Goal: Task Accomplishment & Management: Complete application form

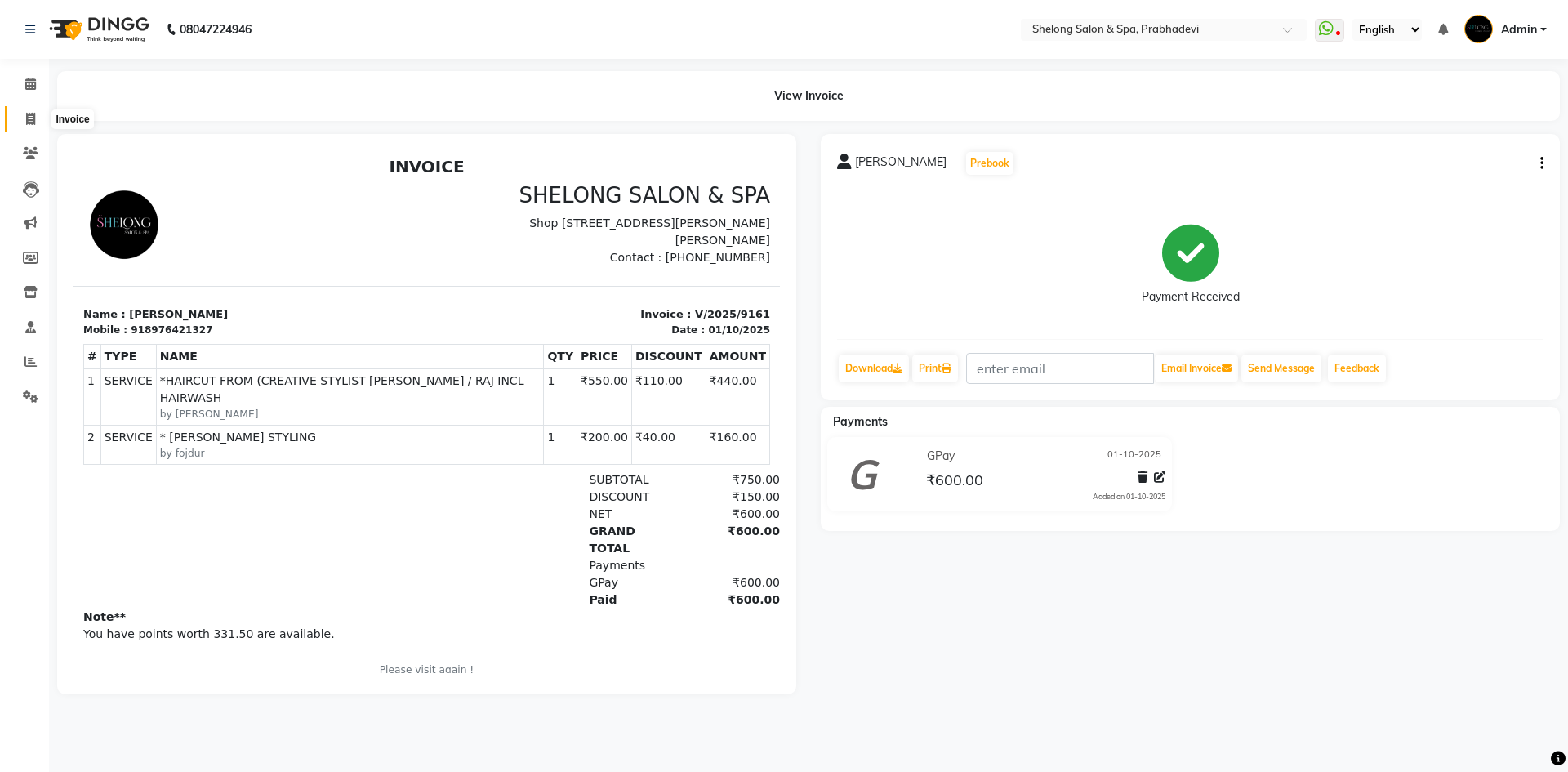
click at [39, 111] on span at bounding box center [30, 120] width 28 height 19
select select "service"
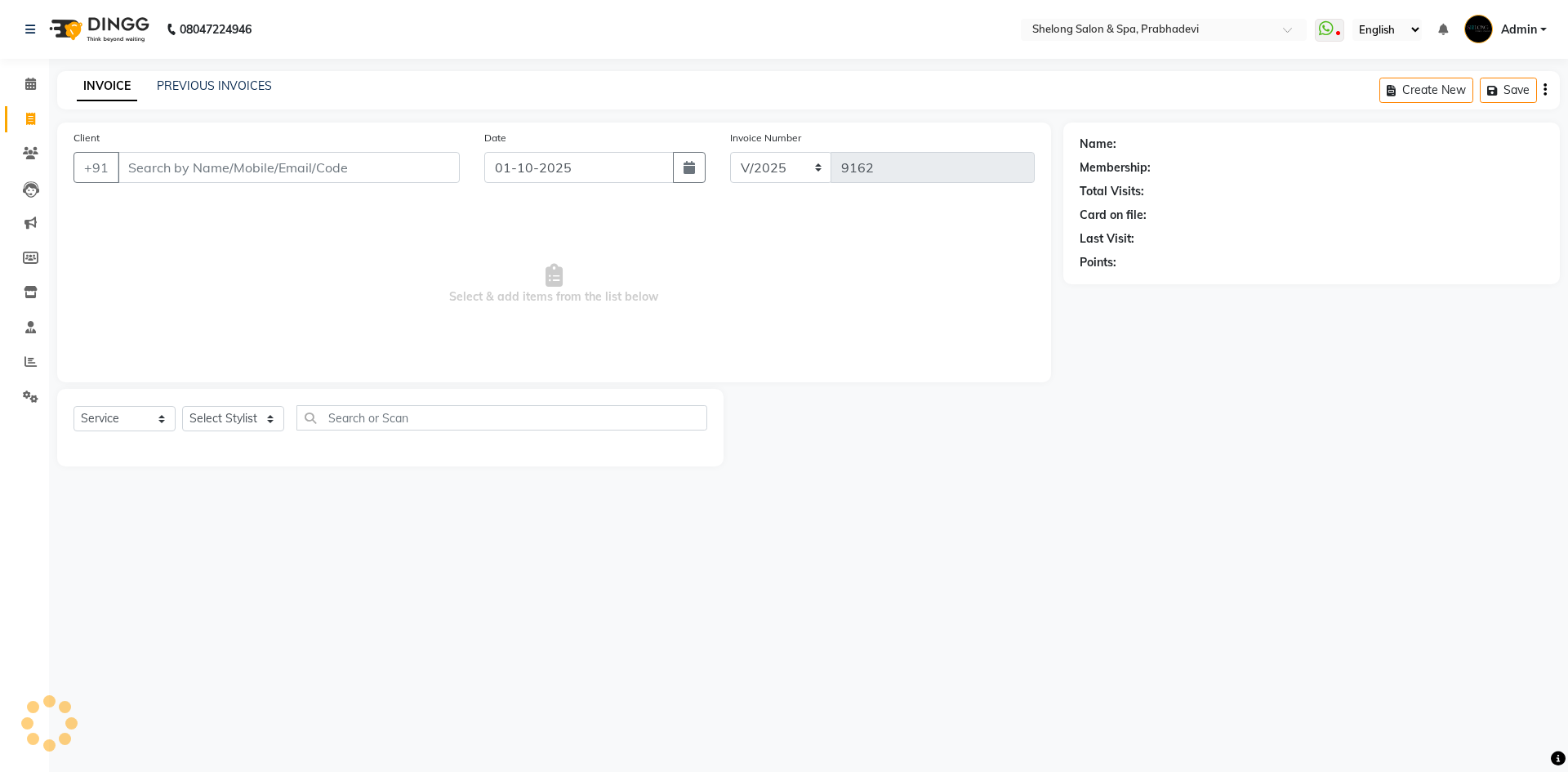
click at [275, 317] on span "Select & add items from the list below" at bounding box center [554, 284] width 961 height 163
select select "16092"
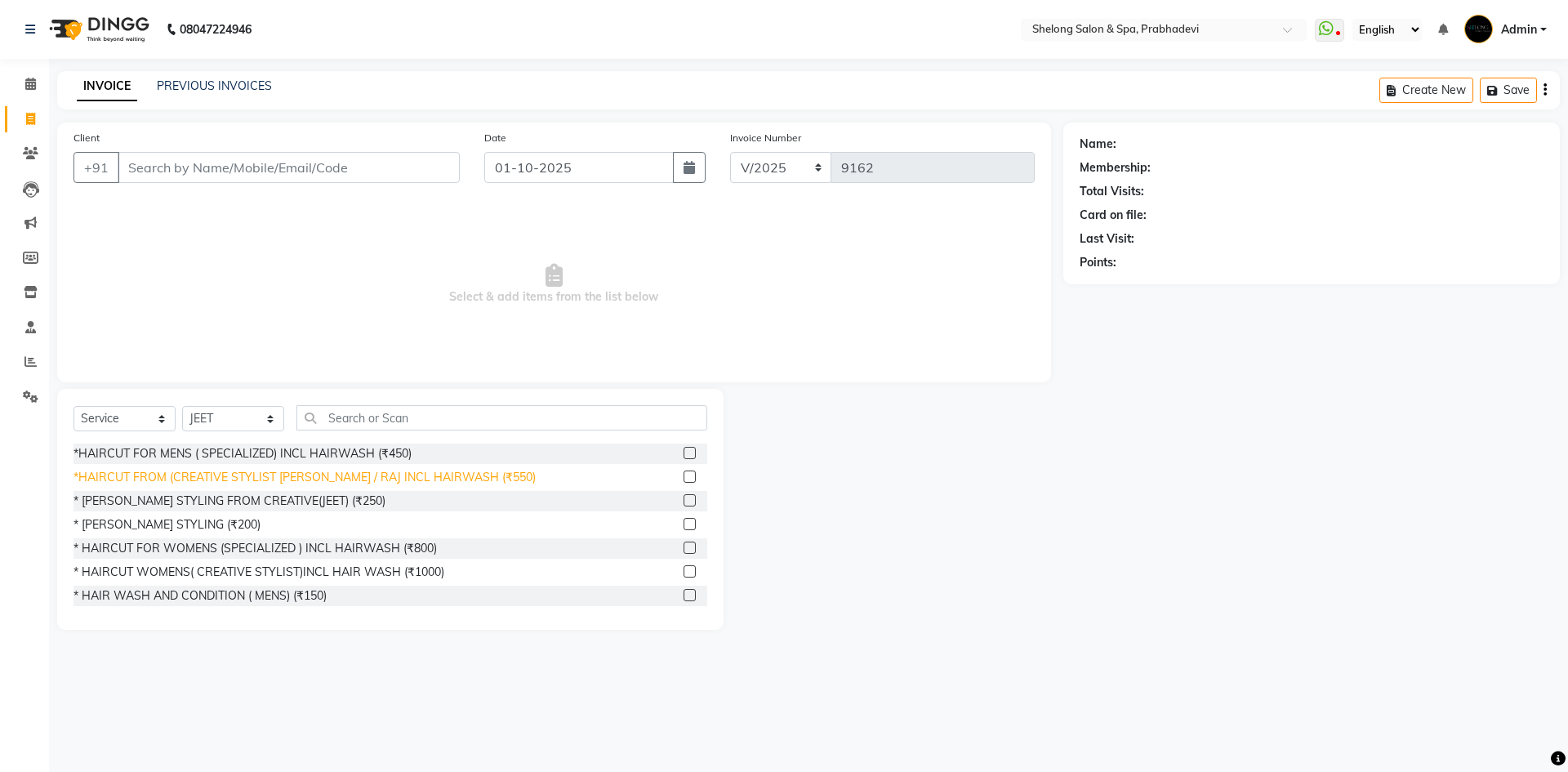
click at [404, 479] on div "*HAIRCUT FROM (CREATIVE STYLIST [PERSON_NAME] / RAJ INCL HAIRWASH (₹550)" at bounding box center [305, 478] width 462 height 17
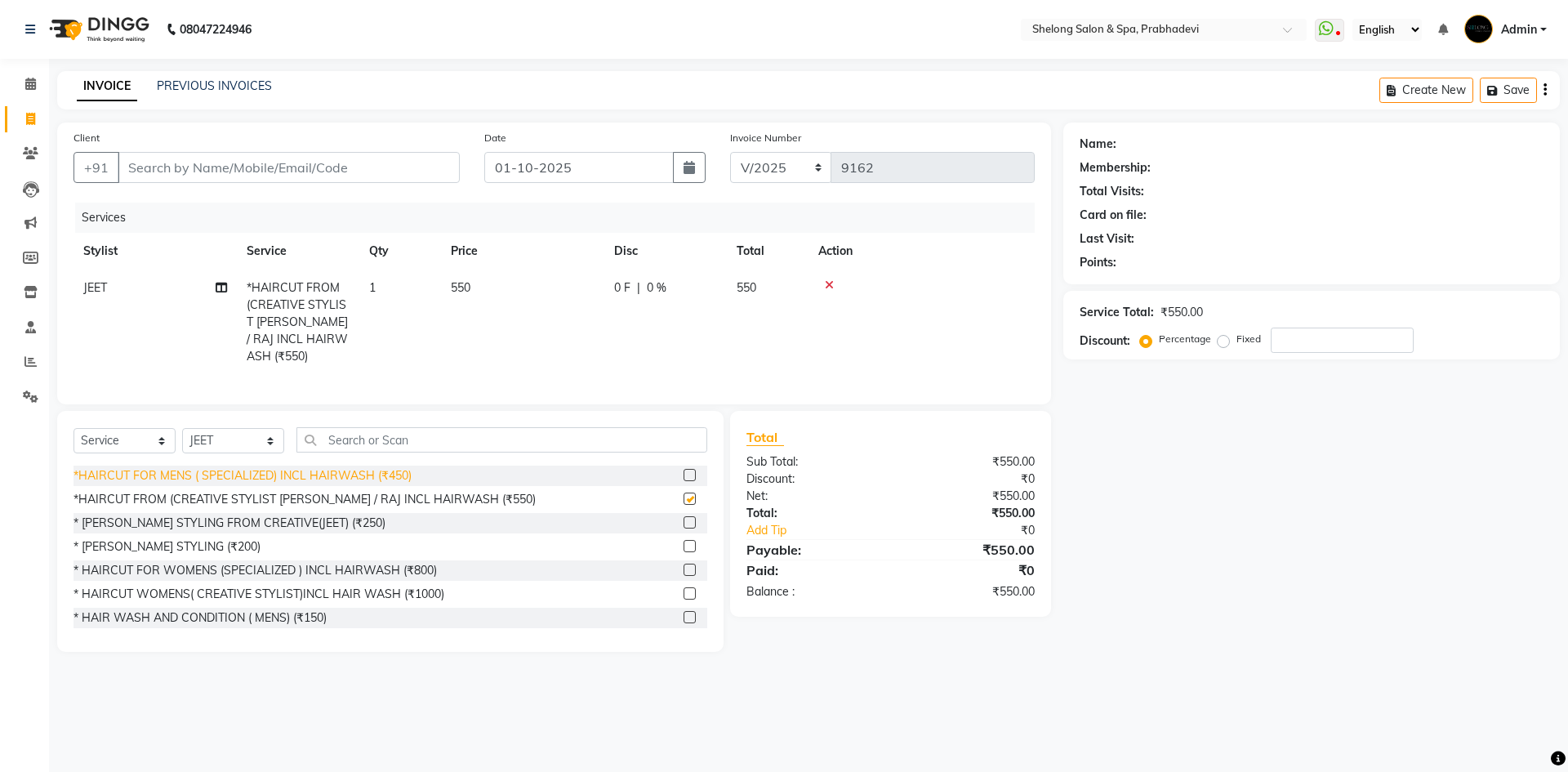
checkbox input "false"
click at [230, 428] on select "Select Stylist ( [PERSON_NAME] ) ( [PERSON_NAME] ) [PERSON_NAME] fojdur [PERSON…" at bounding box center [233, 441] width 102 height 25
select select "88528"
click at [182, 428] on select "Select Stylist ( [PERSON_NAME] ) ( [PERSON_NAME] ) [PERSON_NAME] fojdur [PERSON…" at bounding box center [233, 441] width 102 height 25
click at [196, 542] on div "* [PERSON_NAME] STYLING (₹200)" at bounding box center [167, 546] width 187 height 17
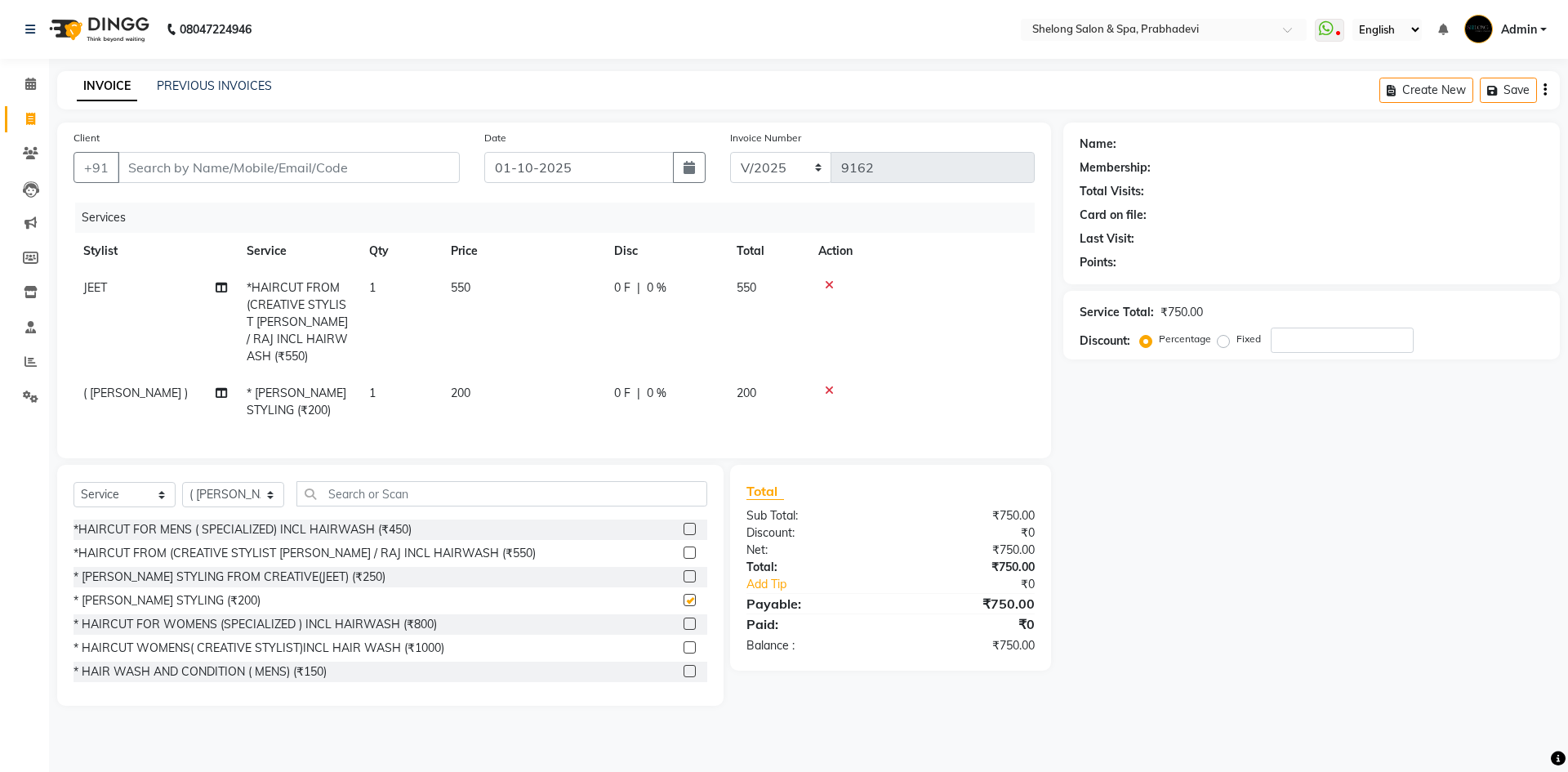
checkbox input "false"
click at [368, 177] on input "Client" at bounding box center [289, 167] width 342 height 31
type input "9"
type input "0"
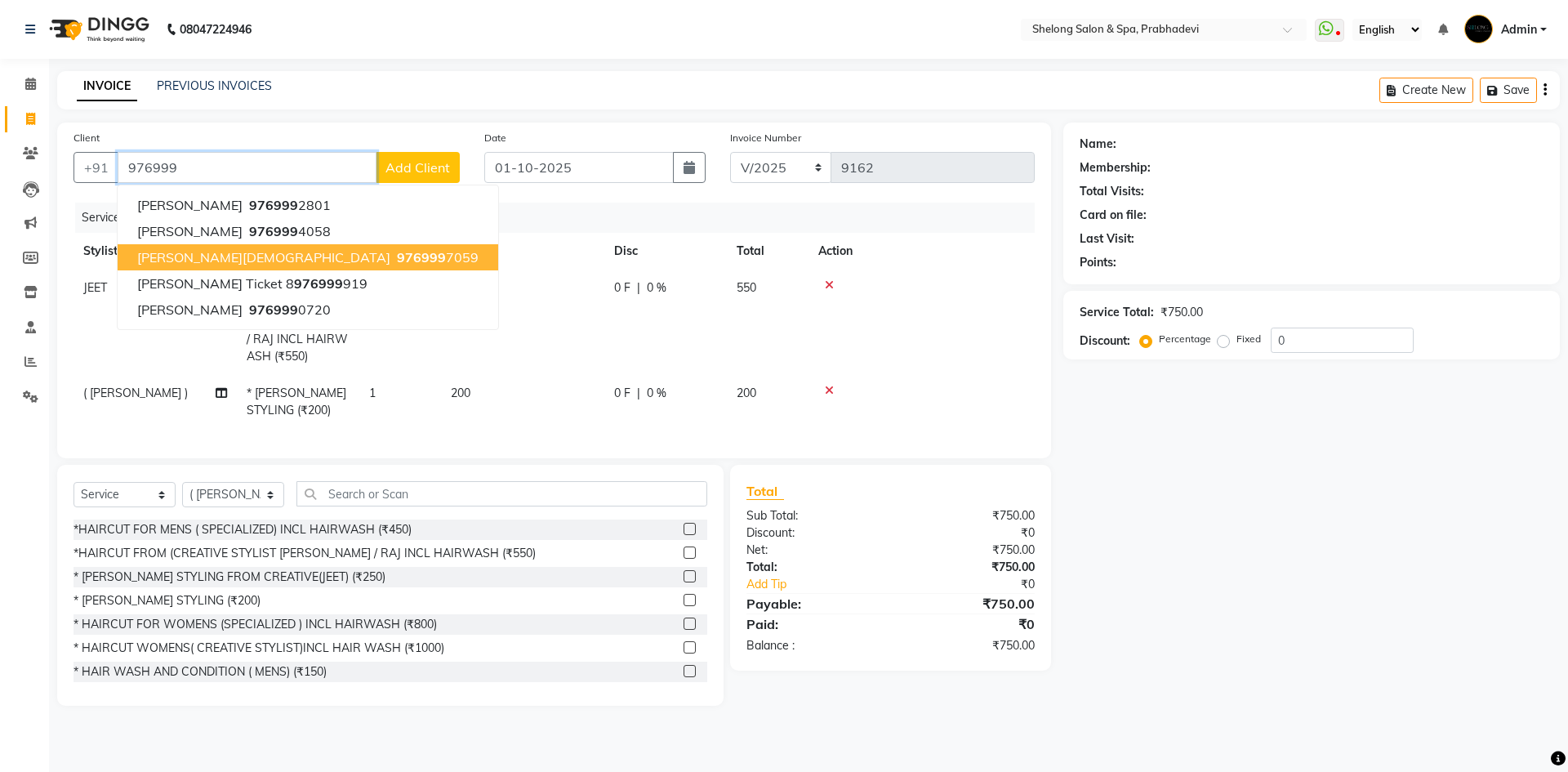
click at [393, 262] on ngb-highlight "976999 7059" at bounding box center [436, 257] width 85 height 16
type input "9769997059"
select select "2: Object"
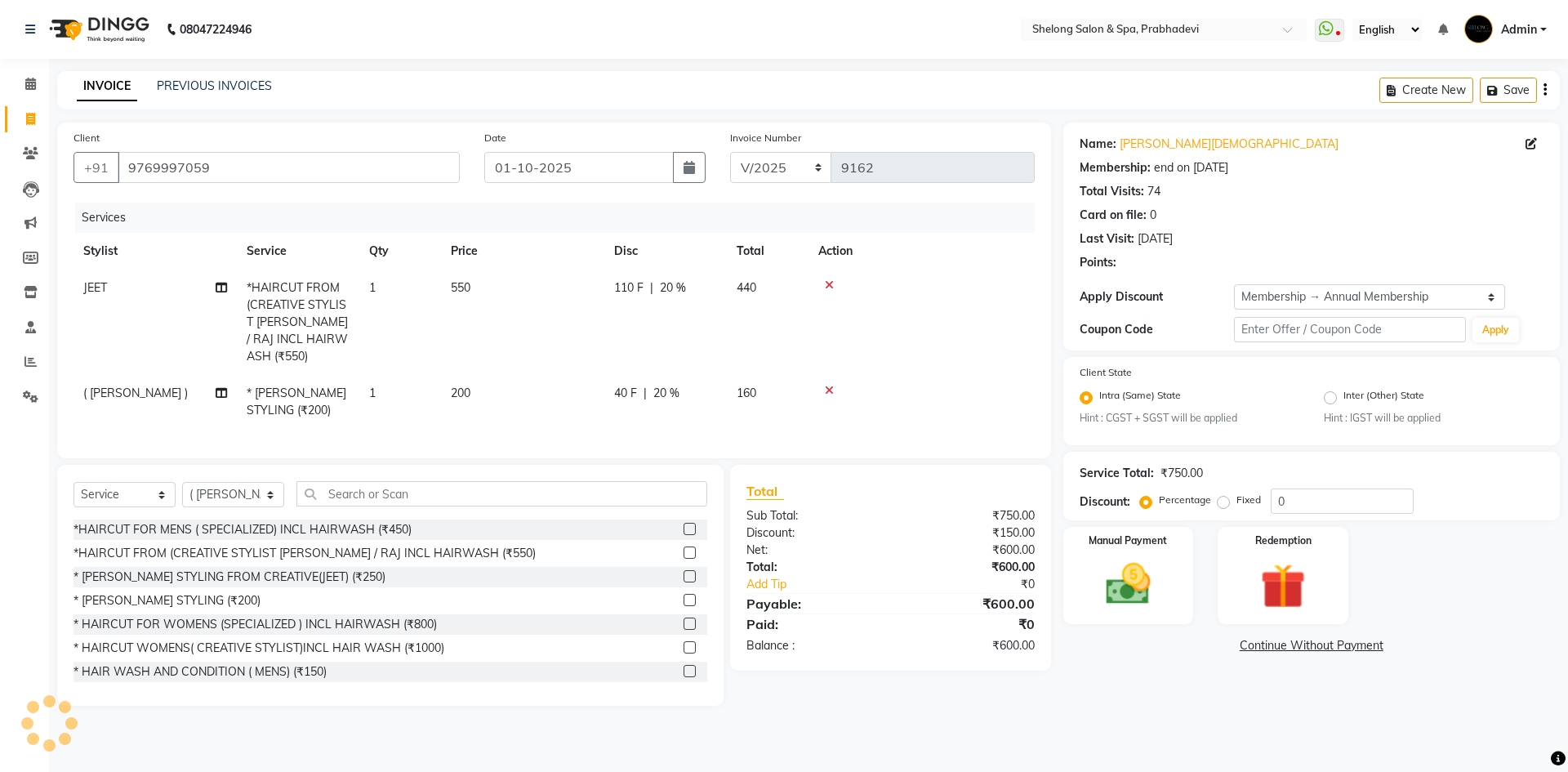
type input "20"
click at [1180, 548] on div "Manual Payment" at bounding box center [1128, 576] width 136 height 100
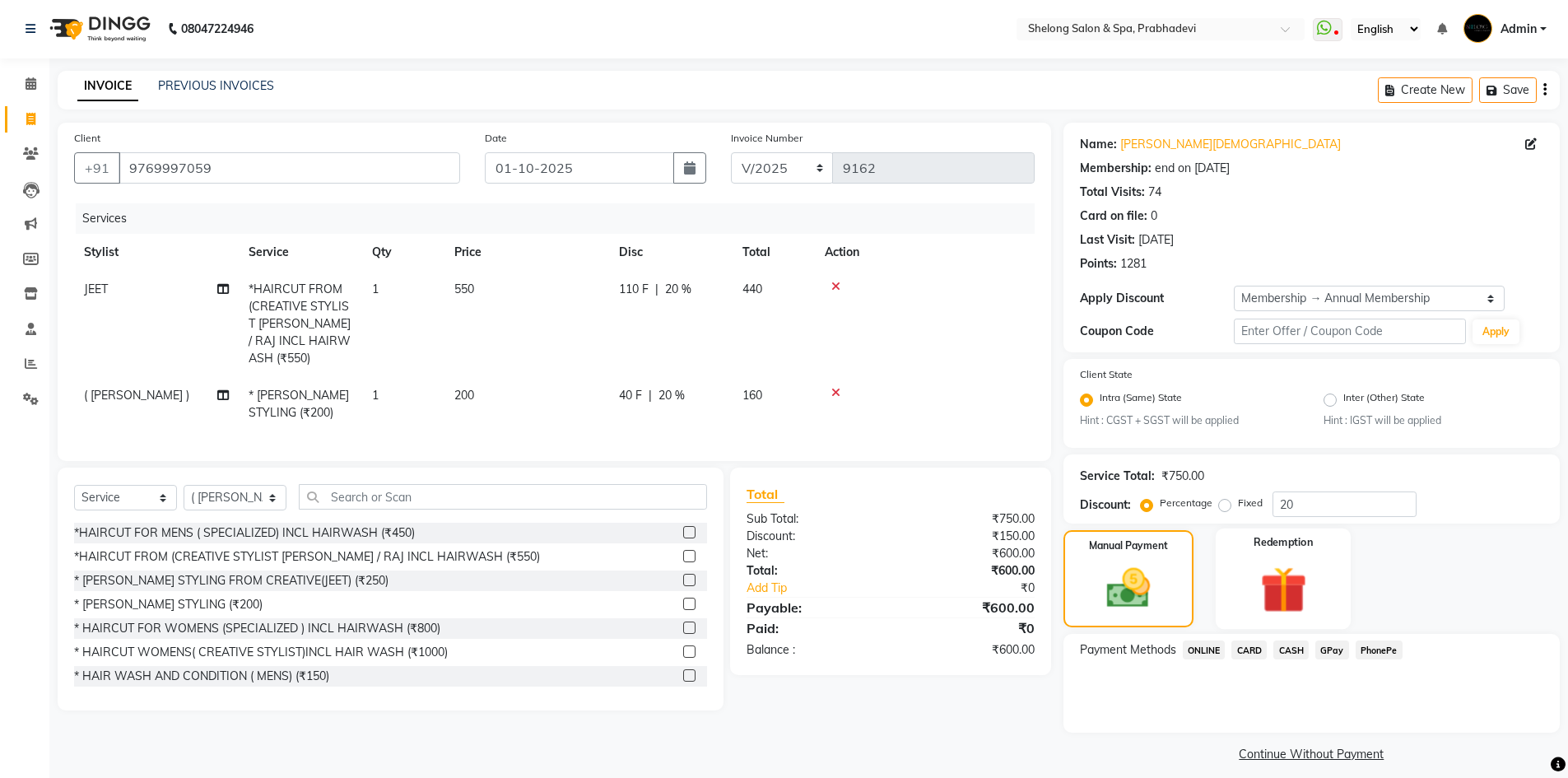
scroll to position [14, 0]
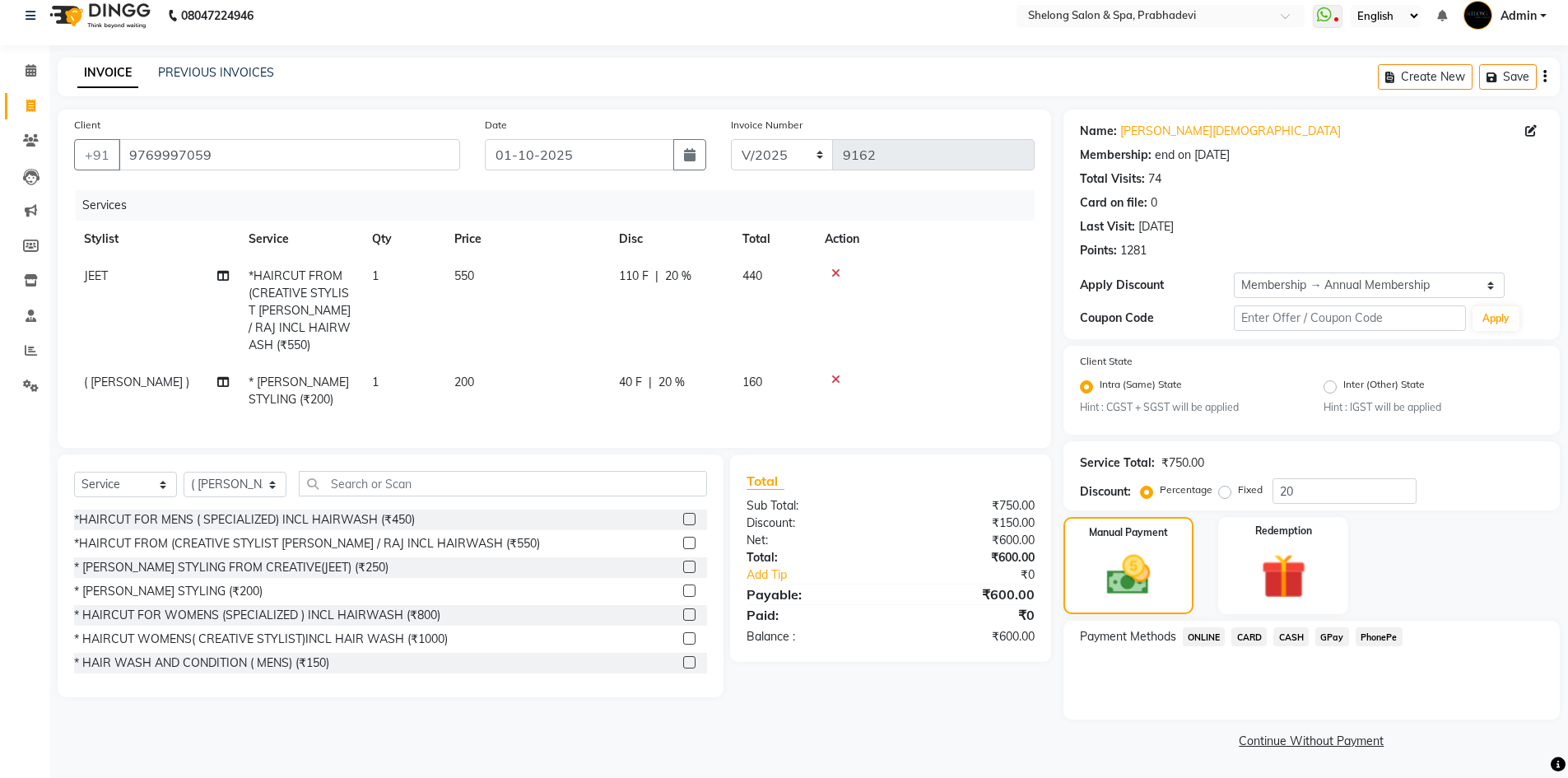
click at [1290, 635] on span "CASH" at bounding box center [1290, 637] width 35 height 19
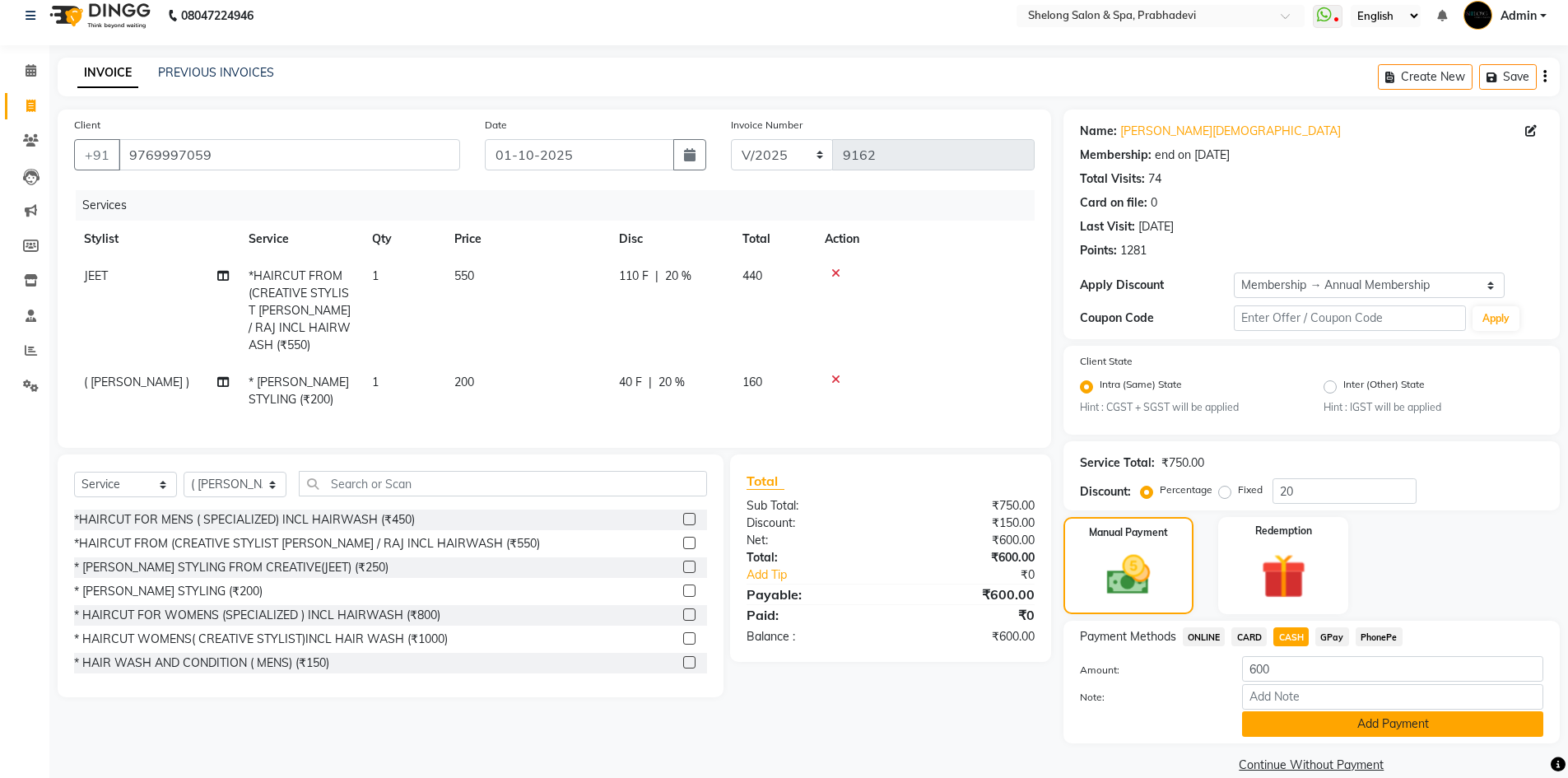
click at [1365, 720] on button "Add Payment" at bounding box center [1392, 724] width 301 height 26
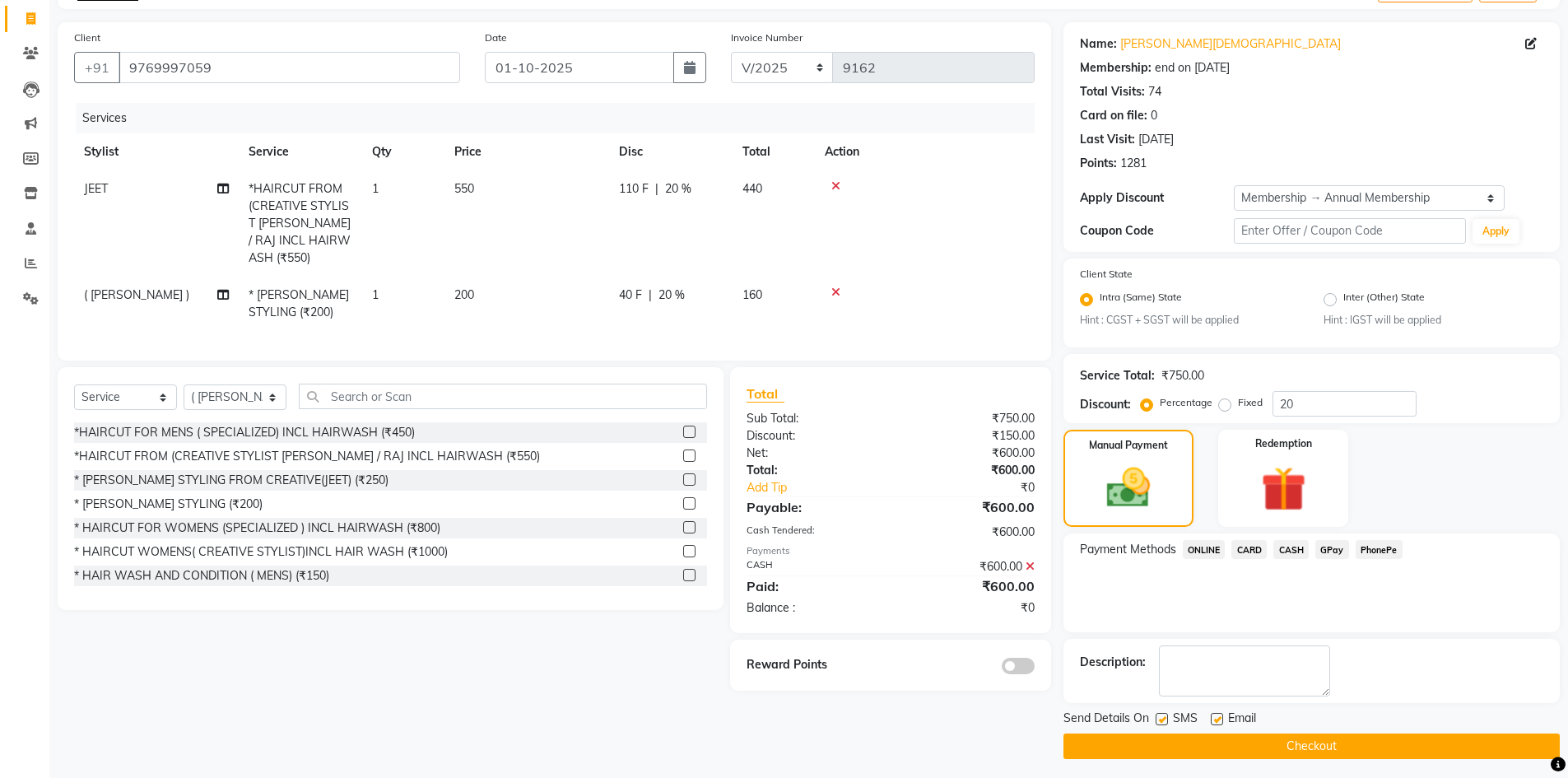
scroll to position [107, 0]
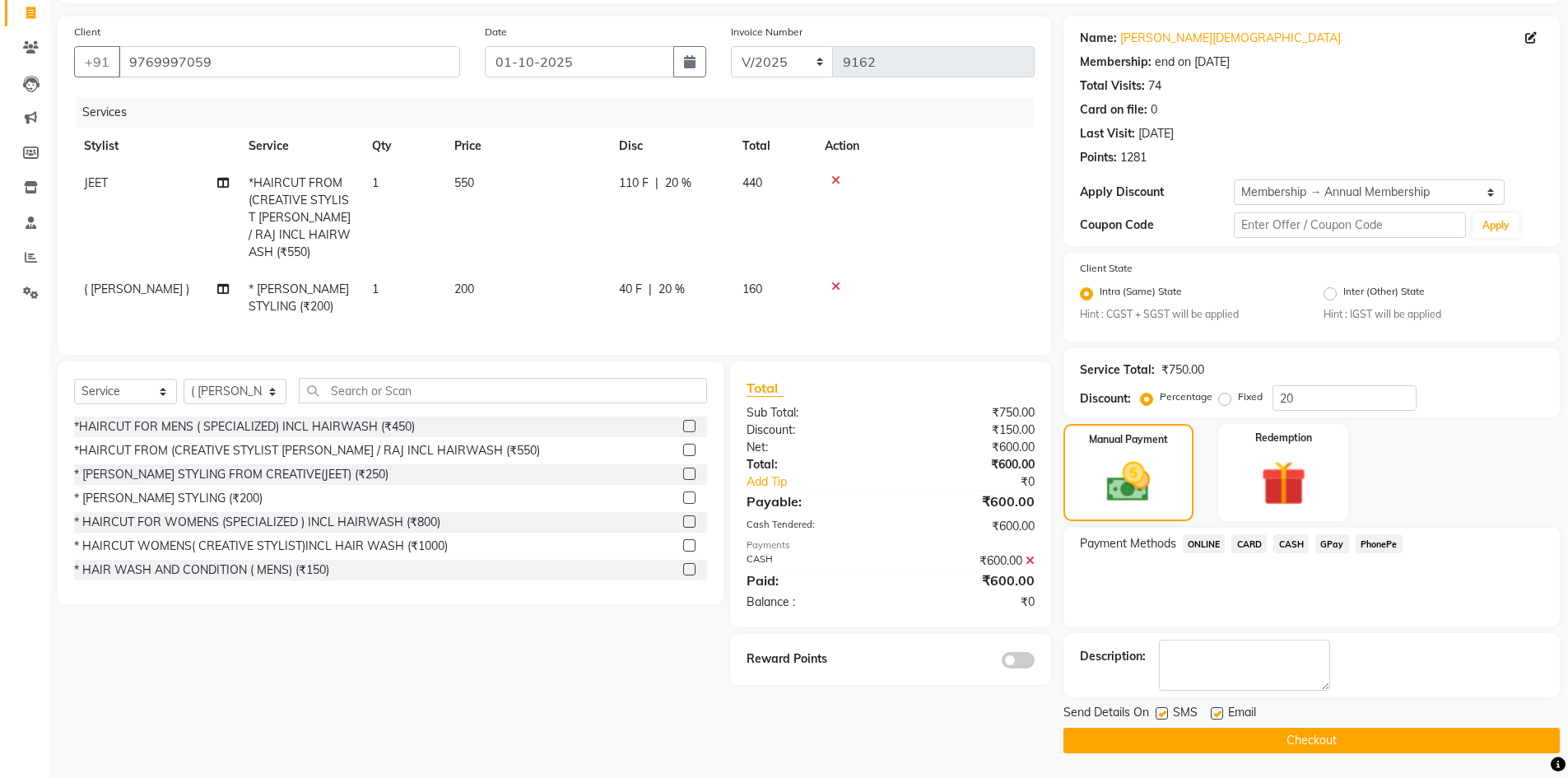
click at [1263, 729] on button "Checkout" at bounding box center [1311, 740] width 496 height 26
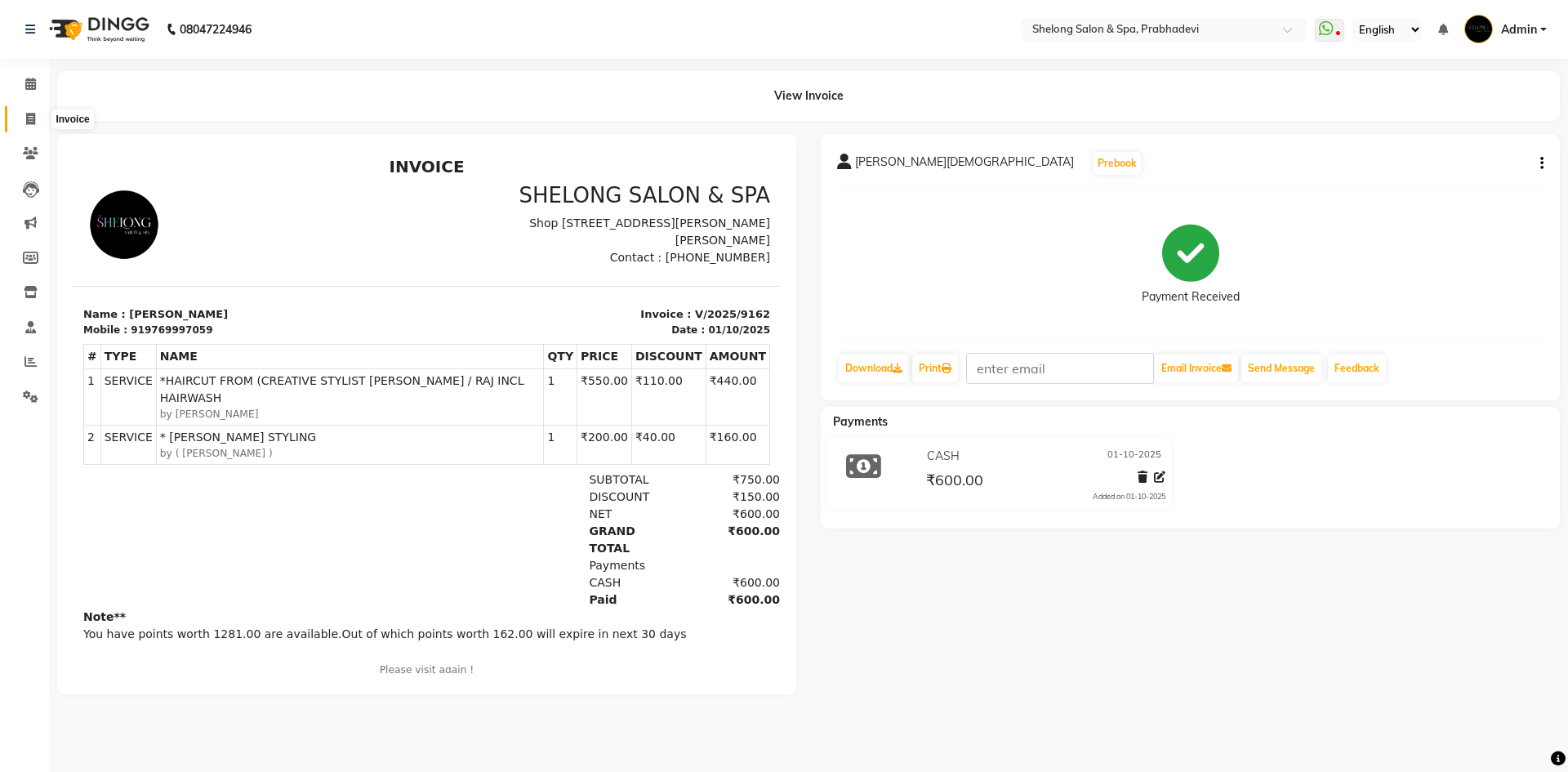
click at [33, 116] on icon at bounding box center [31, 118] width 9 height 12
select select "service"
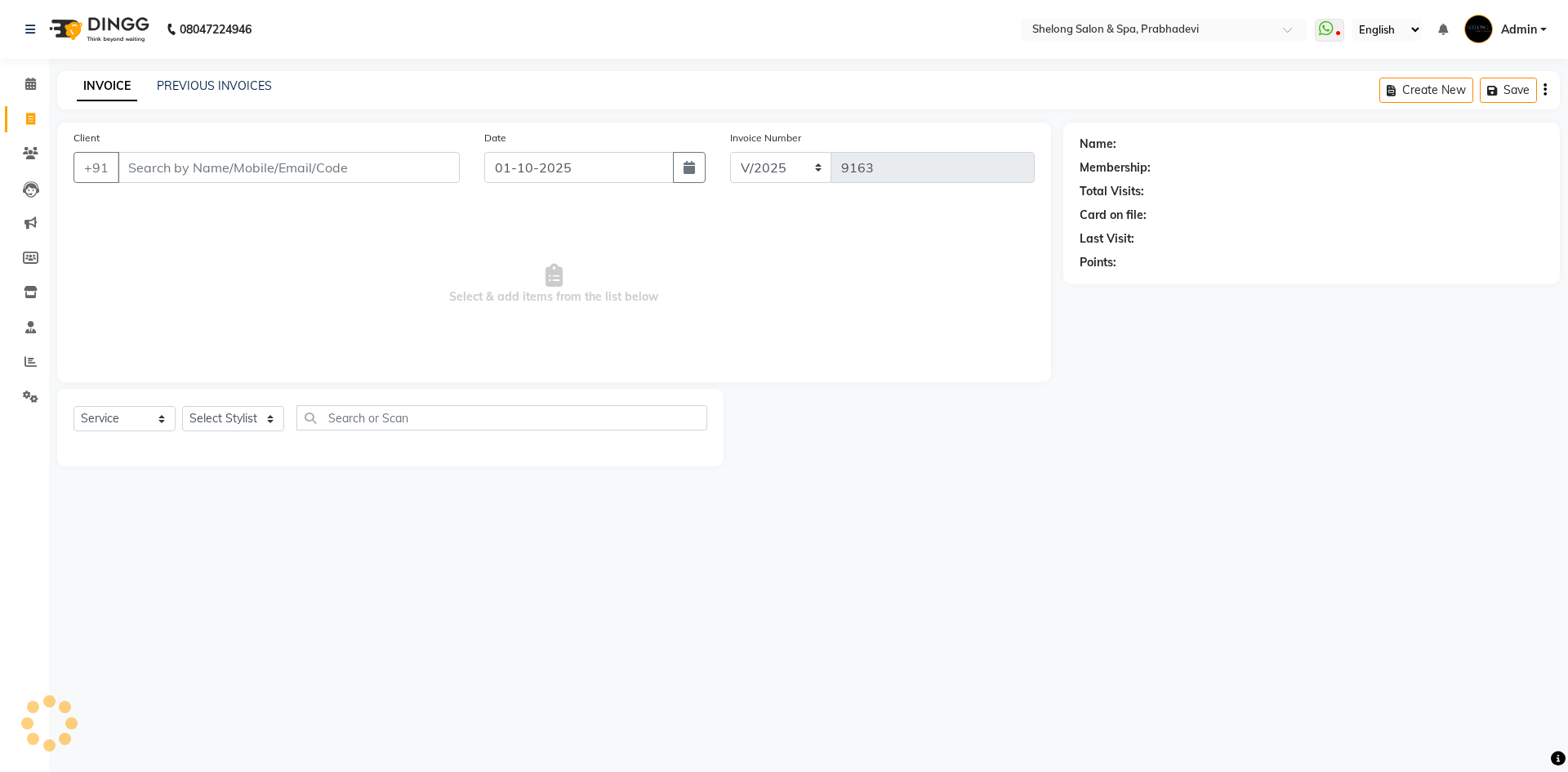
select select "16092"
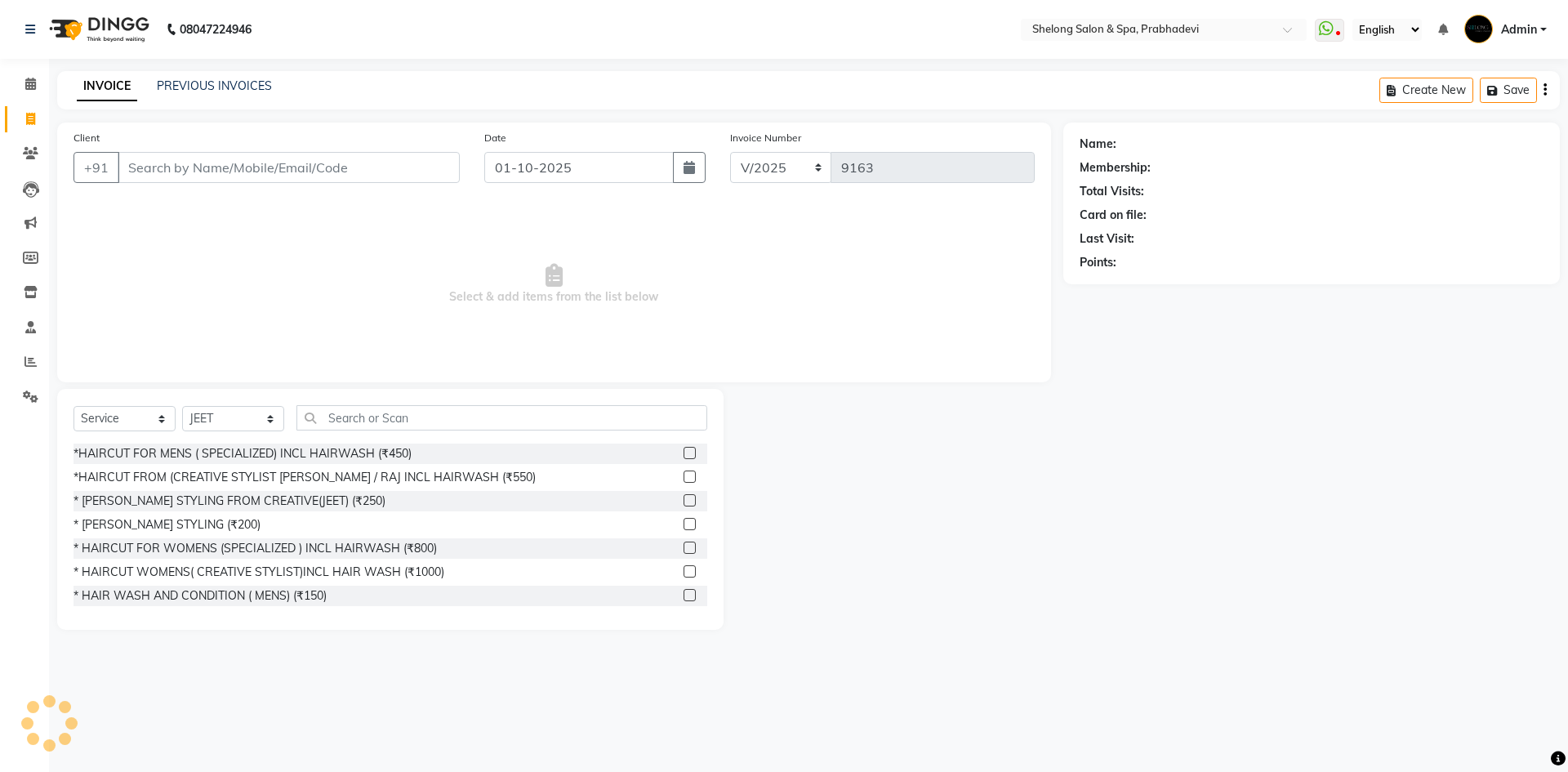
click at [334, 157] on input "Client" at bounding box center [289, 167] width 342 height 31
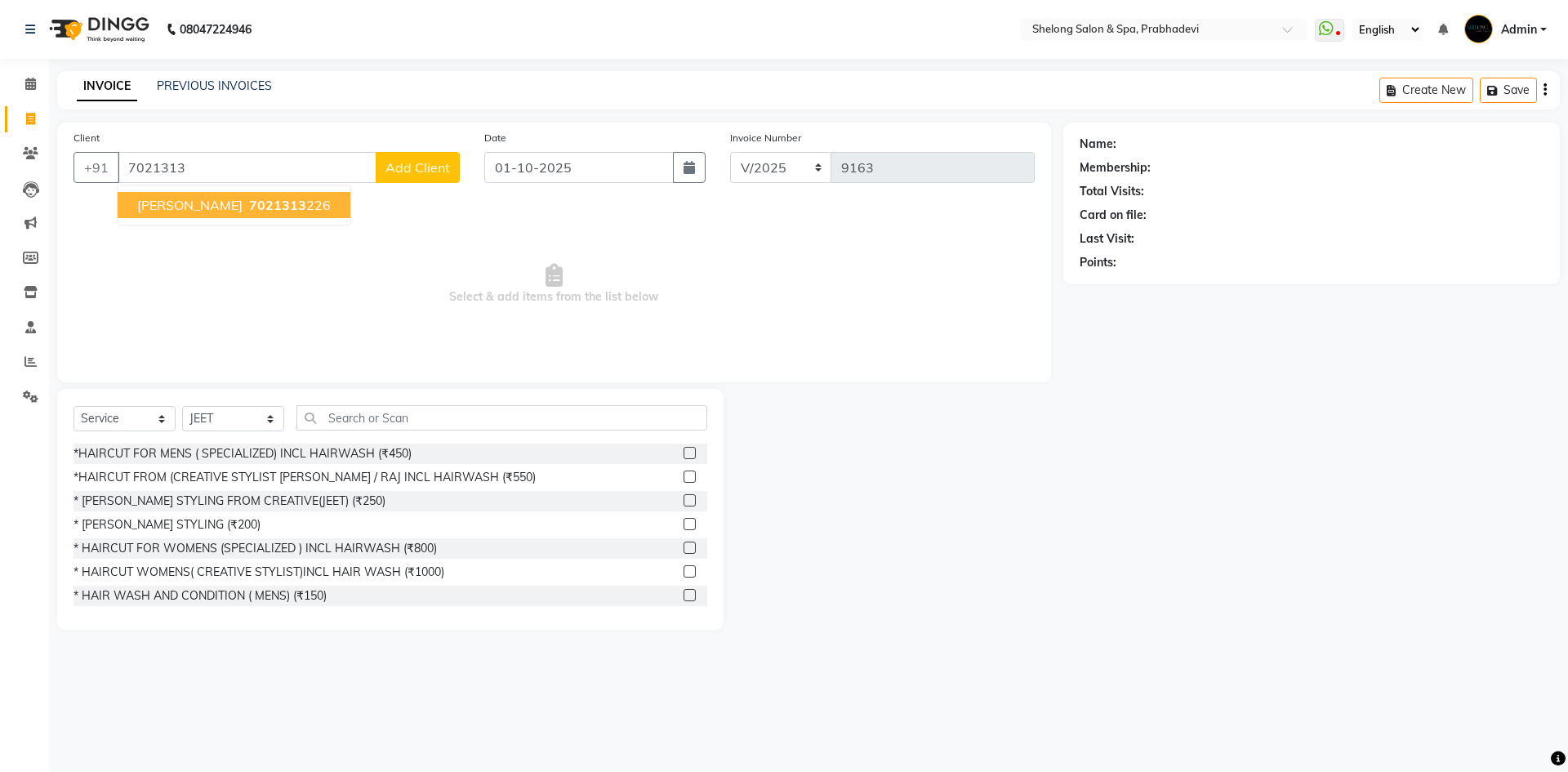
click at [249, 200] on span "7021313" at bounding box center [277, 205] width 58 height 16
type input "7021313226"
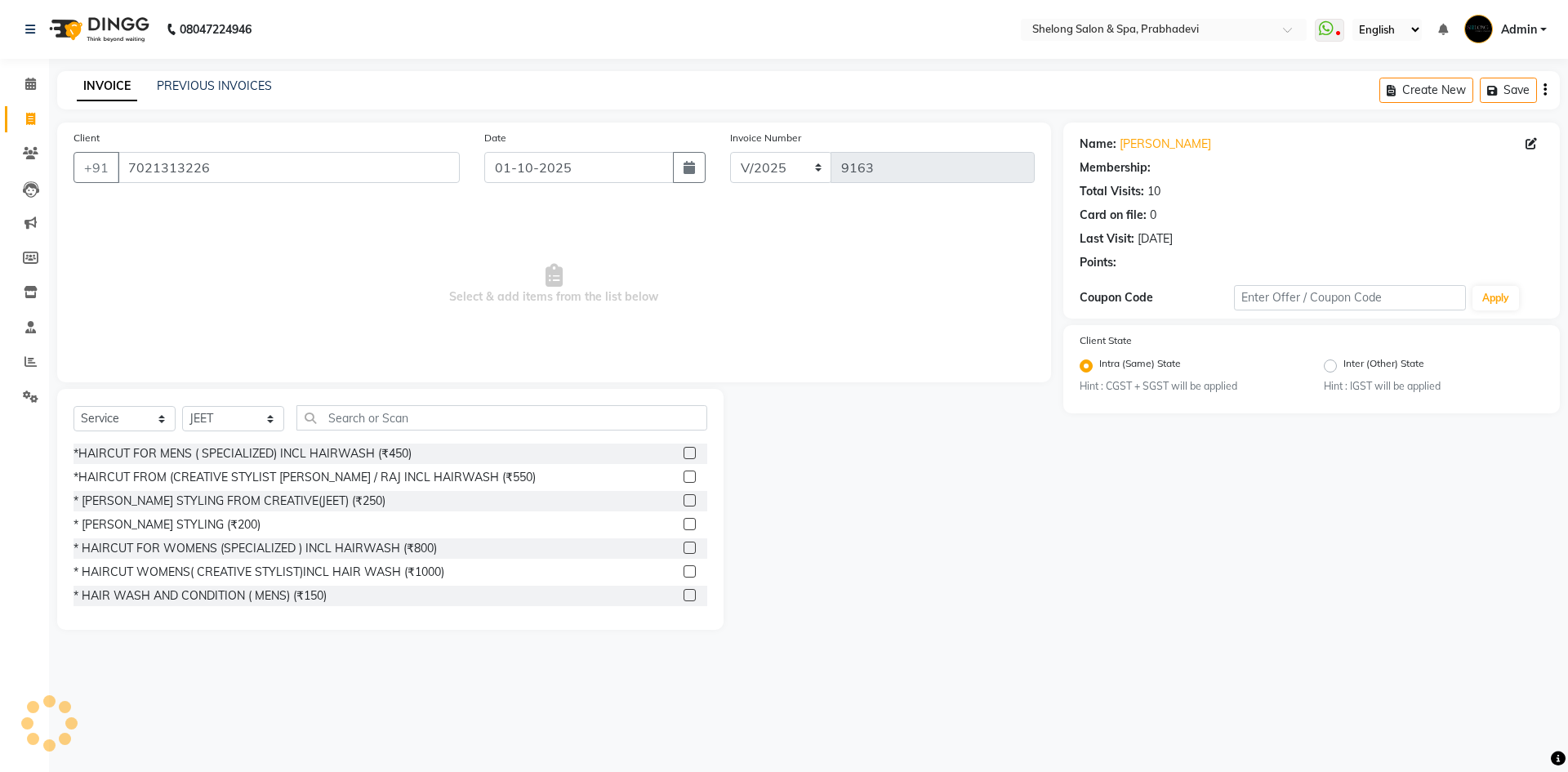
select select "2: Object"
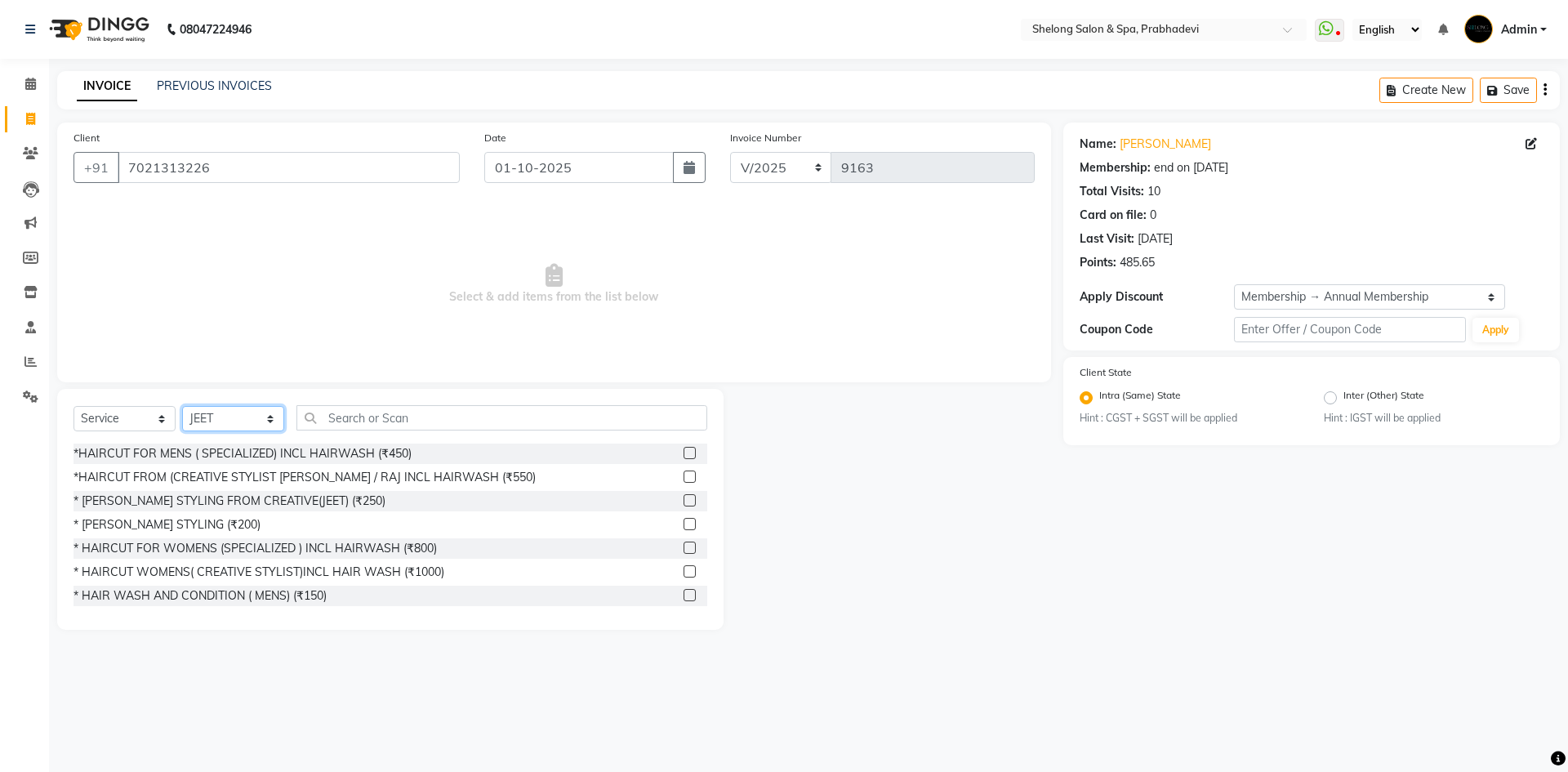
click at [224, 407] on select "Select Stylist ( [PERSON_NAME] ) ( [PERSON_NAME] ) [PERSON_NAME] fojdur [PERSON…" at bounding box center [233, 418] width 102 height 25
select select "47990"
click at [182, 406] on select "Select Stylist ( [PERSON_NAME] ) ( [PERSON_NAME] ) [PERSON_NAME] fojdur [PERSON…" at bounding box center [233, 418] width 102 height 25
click at [176, 520] on div "* [PERSON_NAME] STYLING (₹200)" at bounding box center [167, 525] width 187 height 17
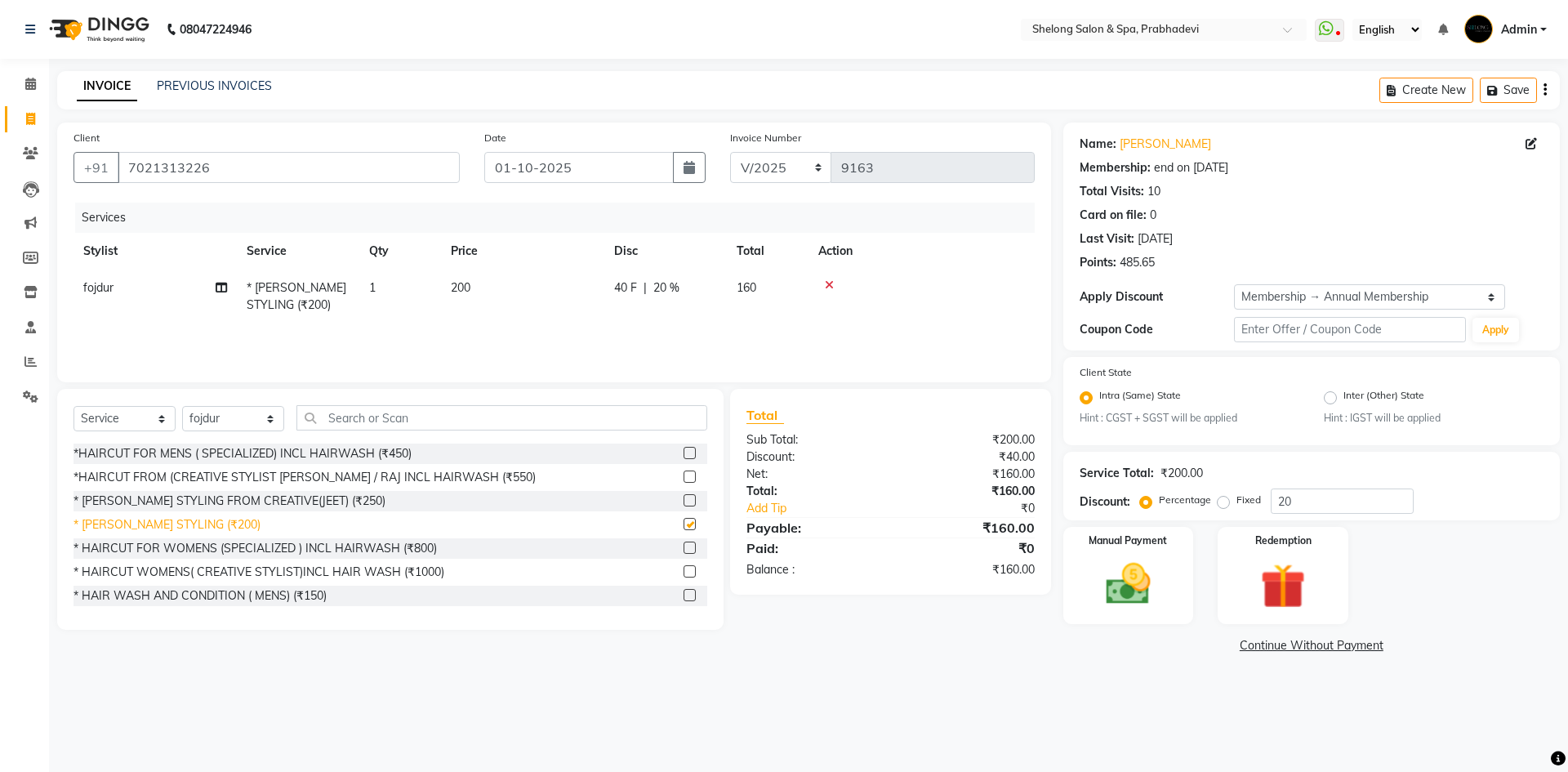
checkbox input "false"
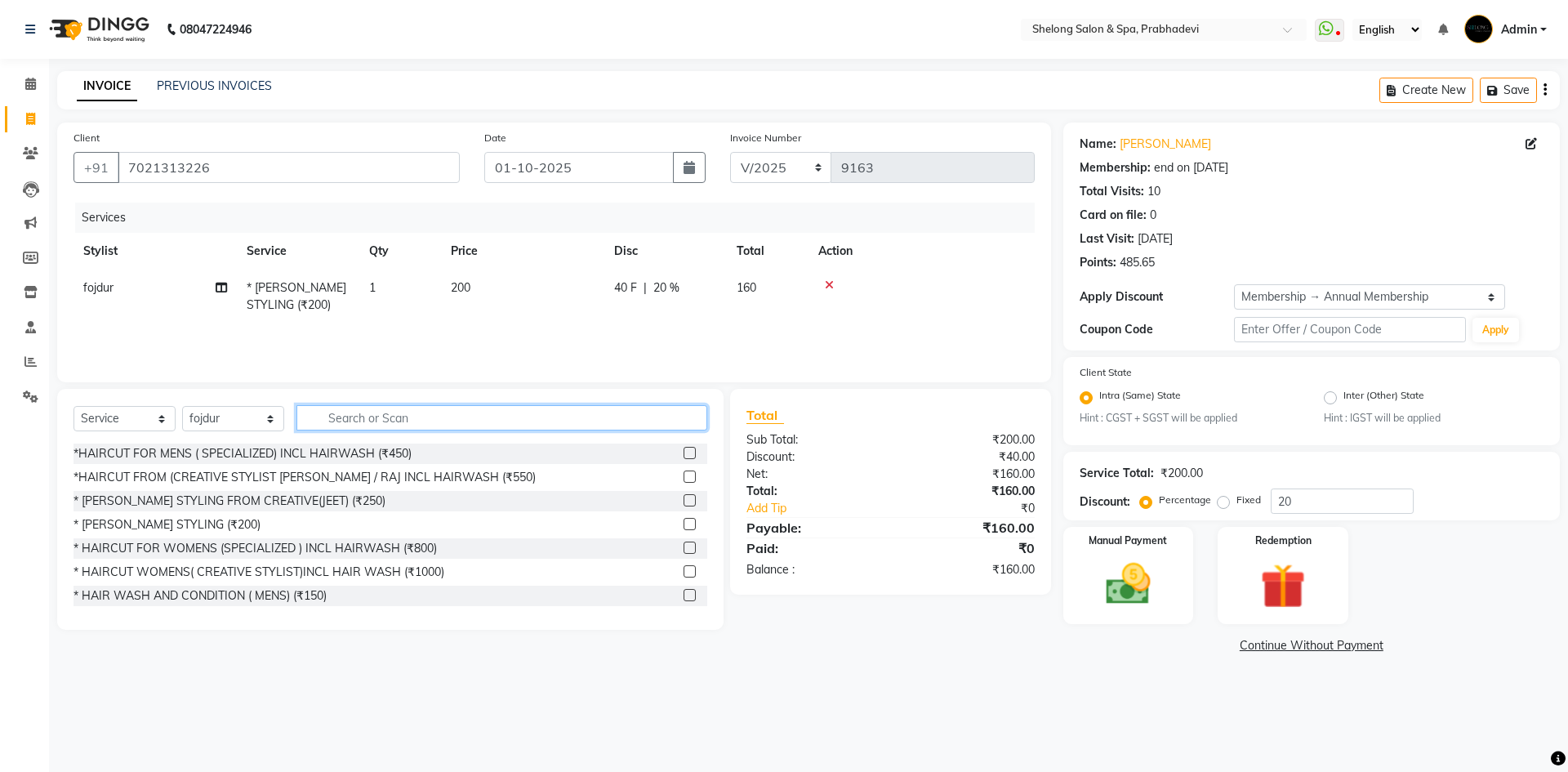
click at [379, 421] on input "text" at bounding box center [501, 417] width 410 height 25
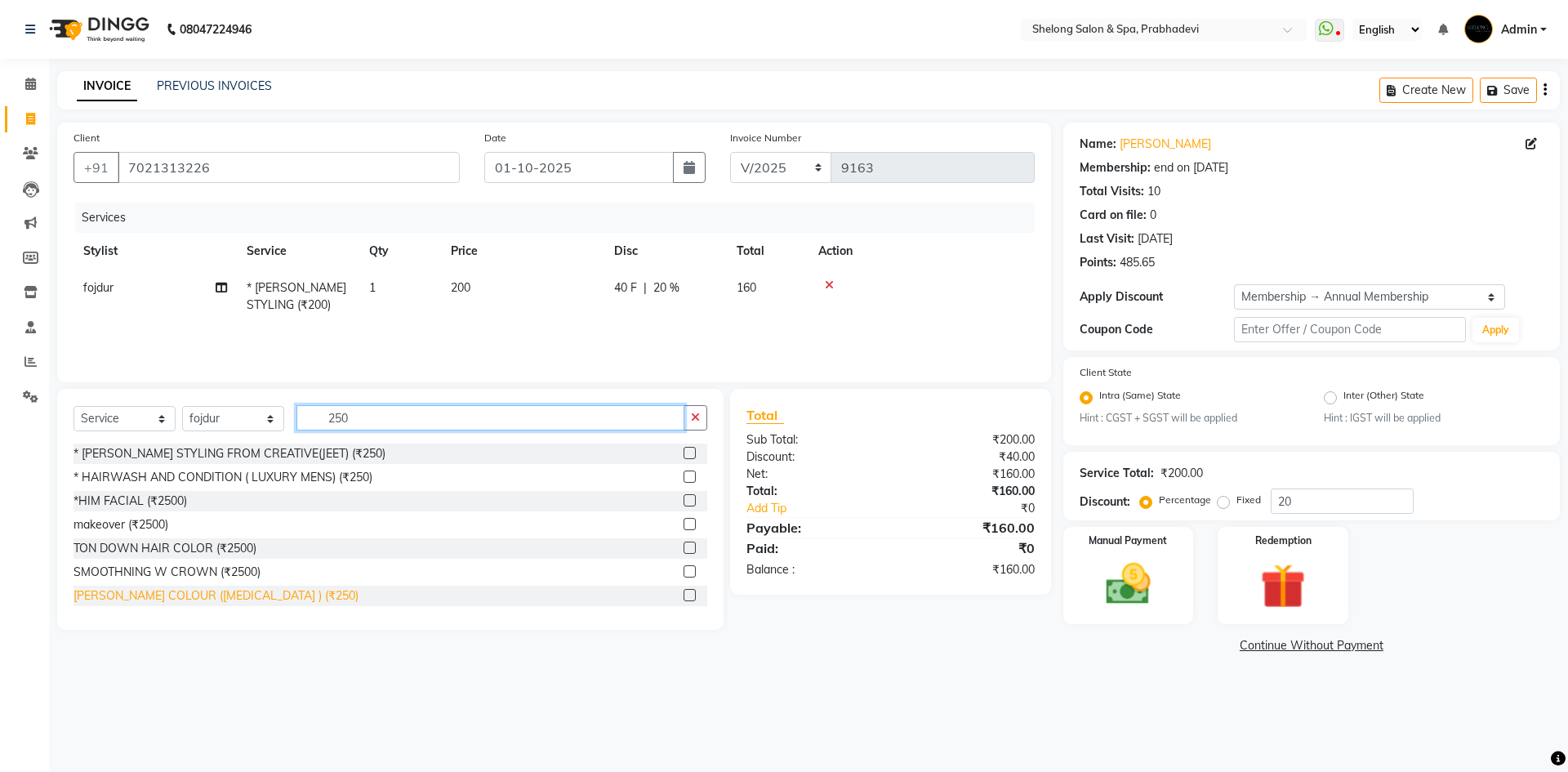
type input "250"
click at [146, 595] on div "[PERSON_NAME] COLOUR ([MEDICAL_DATA] ) (₹250)" at bounding box center [216, 596] width 285 height 17
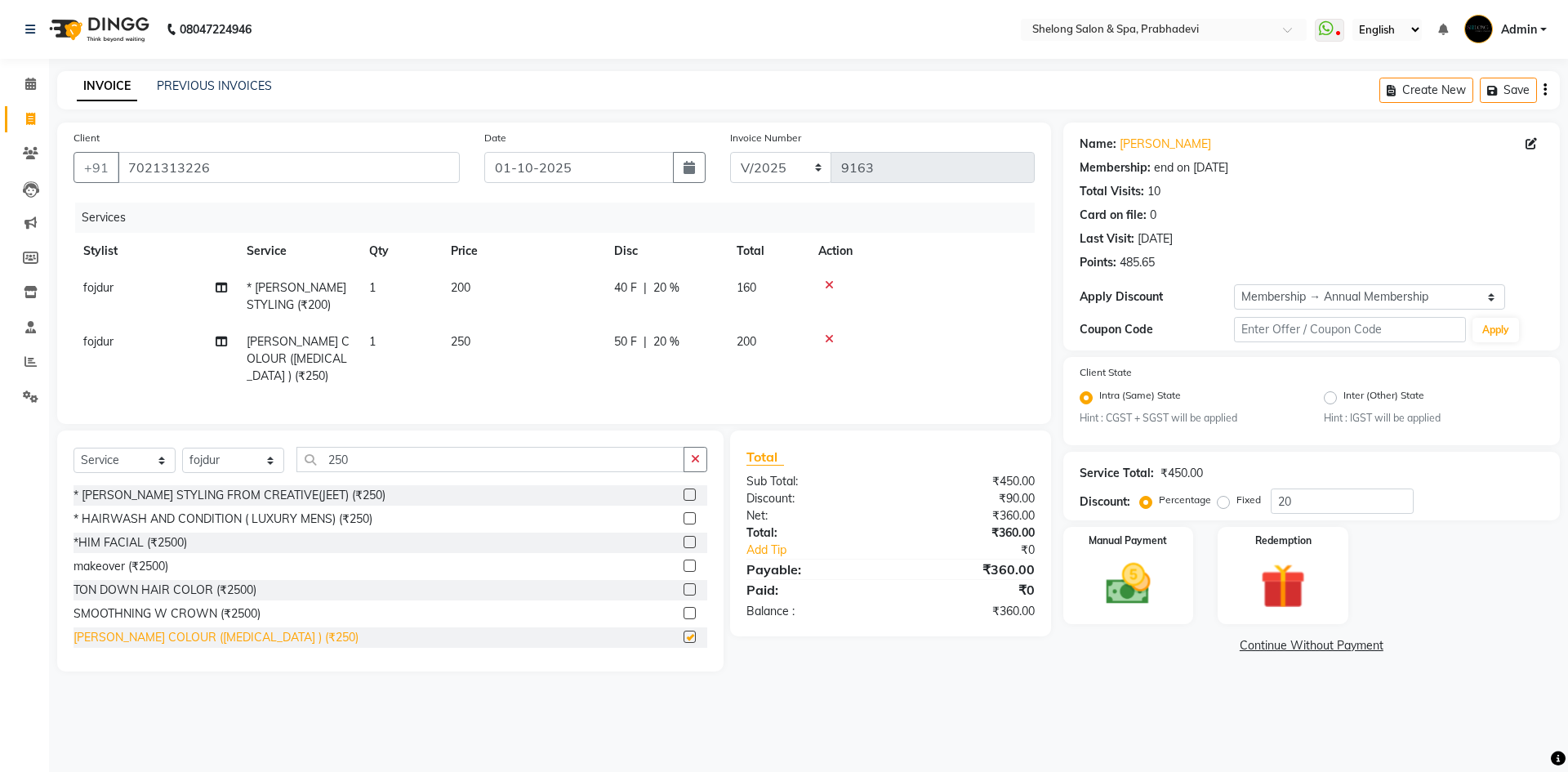
checkbox input "false"
click at [417, 468] on input "250" at bounding box center [490, 459] width 388 height 25
type input "2"
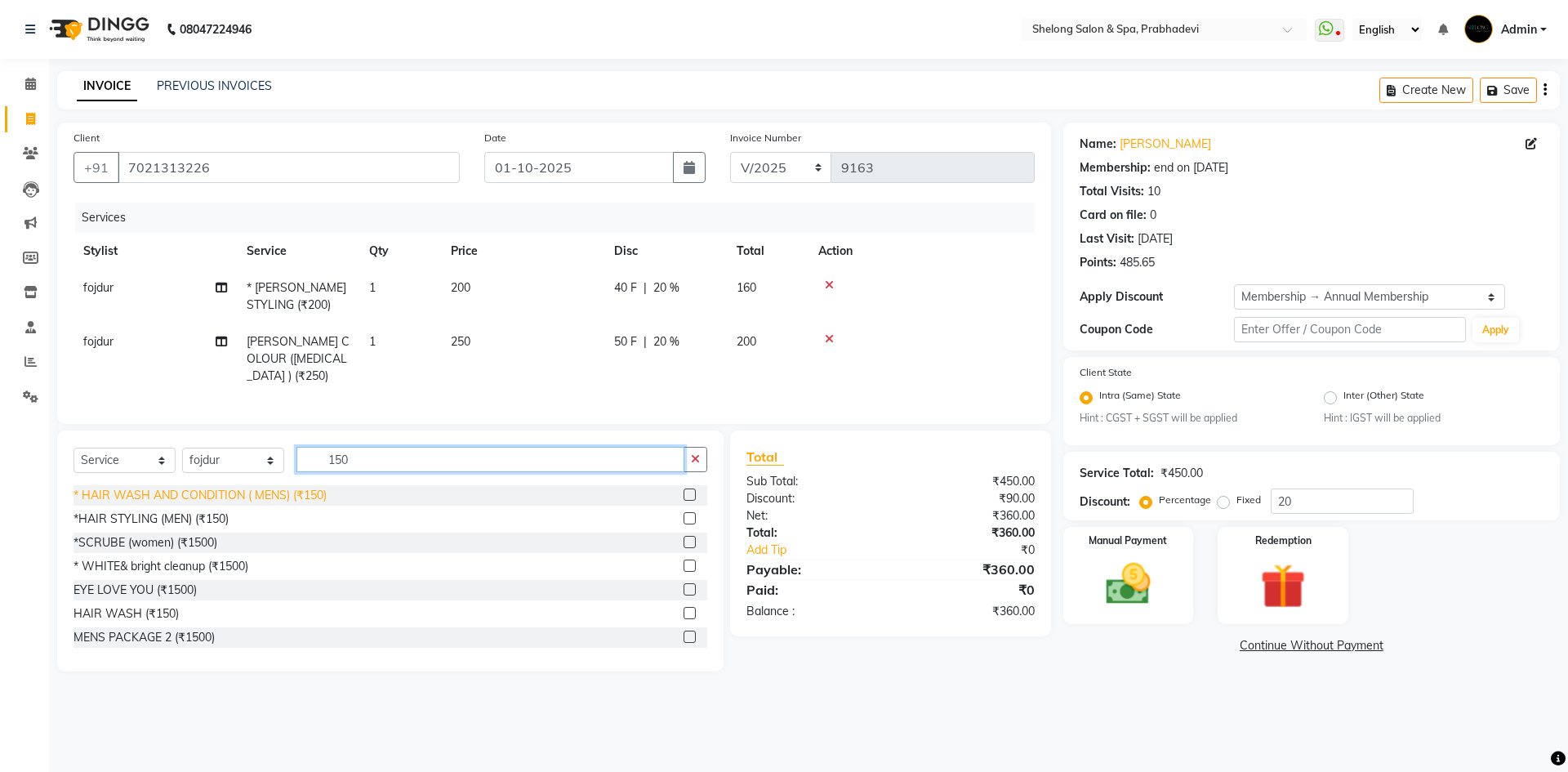
type input "150"
click at [180, 504] on div "* HAIR WASH AND CONDITION ( MENS) (₹150)" at bounding box center [200, 495] width 253 height 17
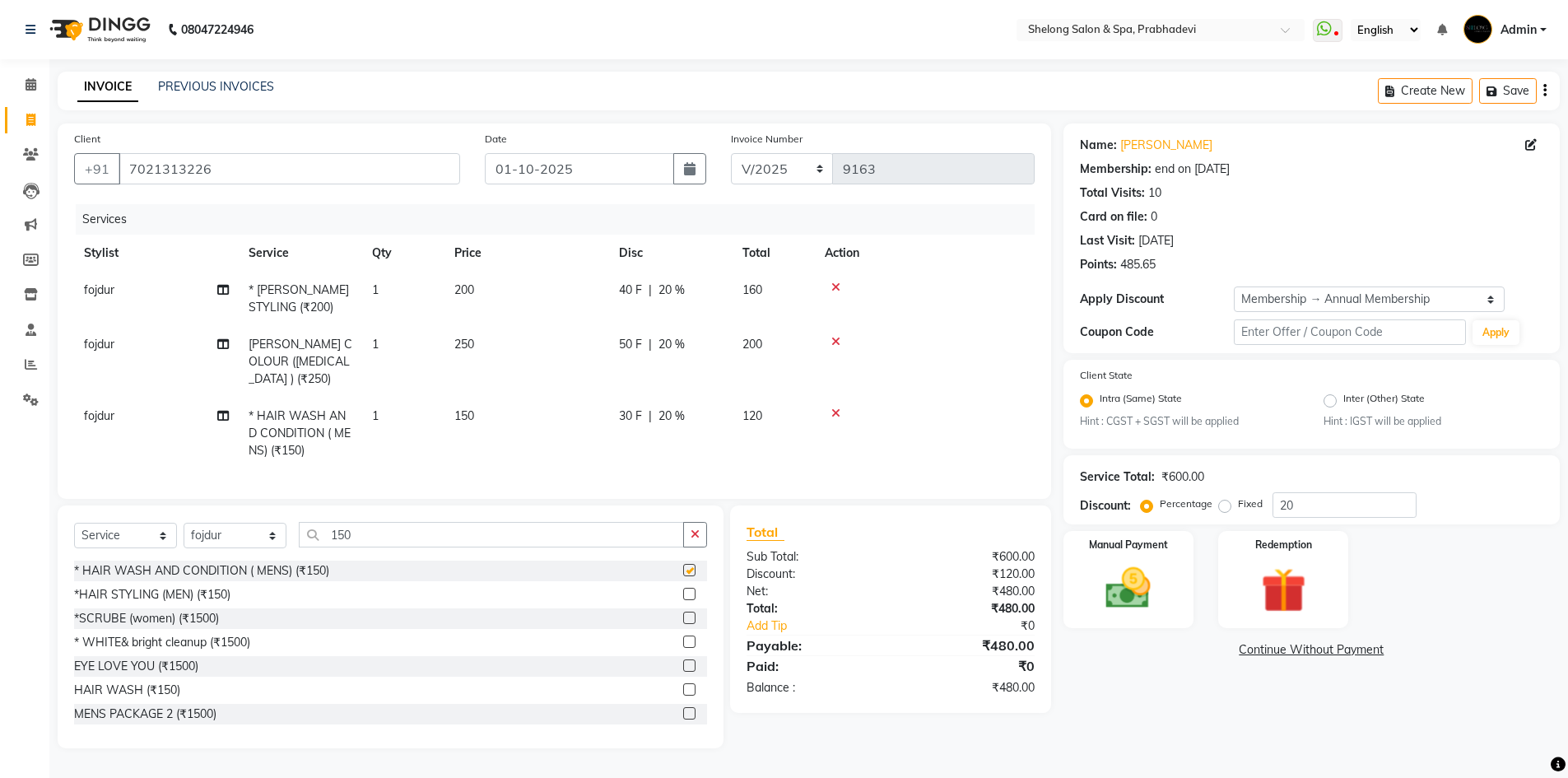
checkbox input "false"
click at [1123, 594] on img at bounding box center [1129, 589] width 76 height 53
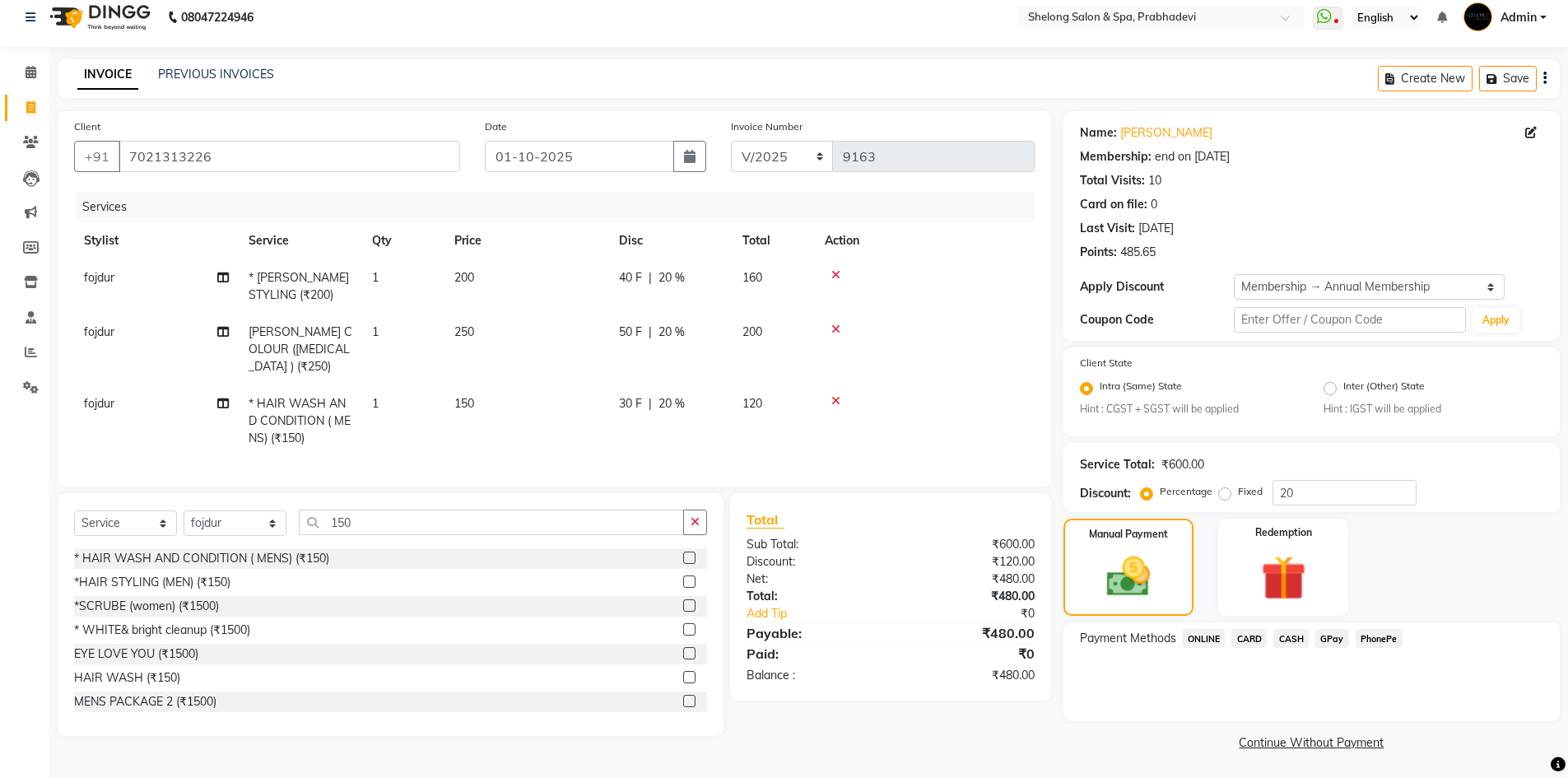
scroll to position [14, 0]
click at [1333, 642] on span "GPay" at bounding box center [1331, 637] width 33 height 19
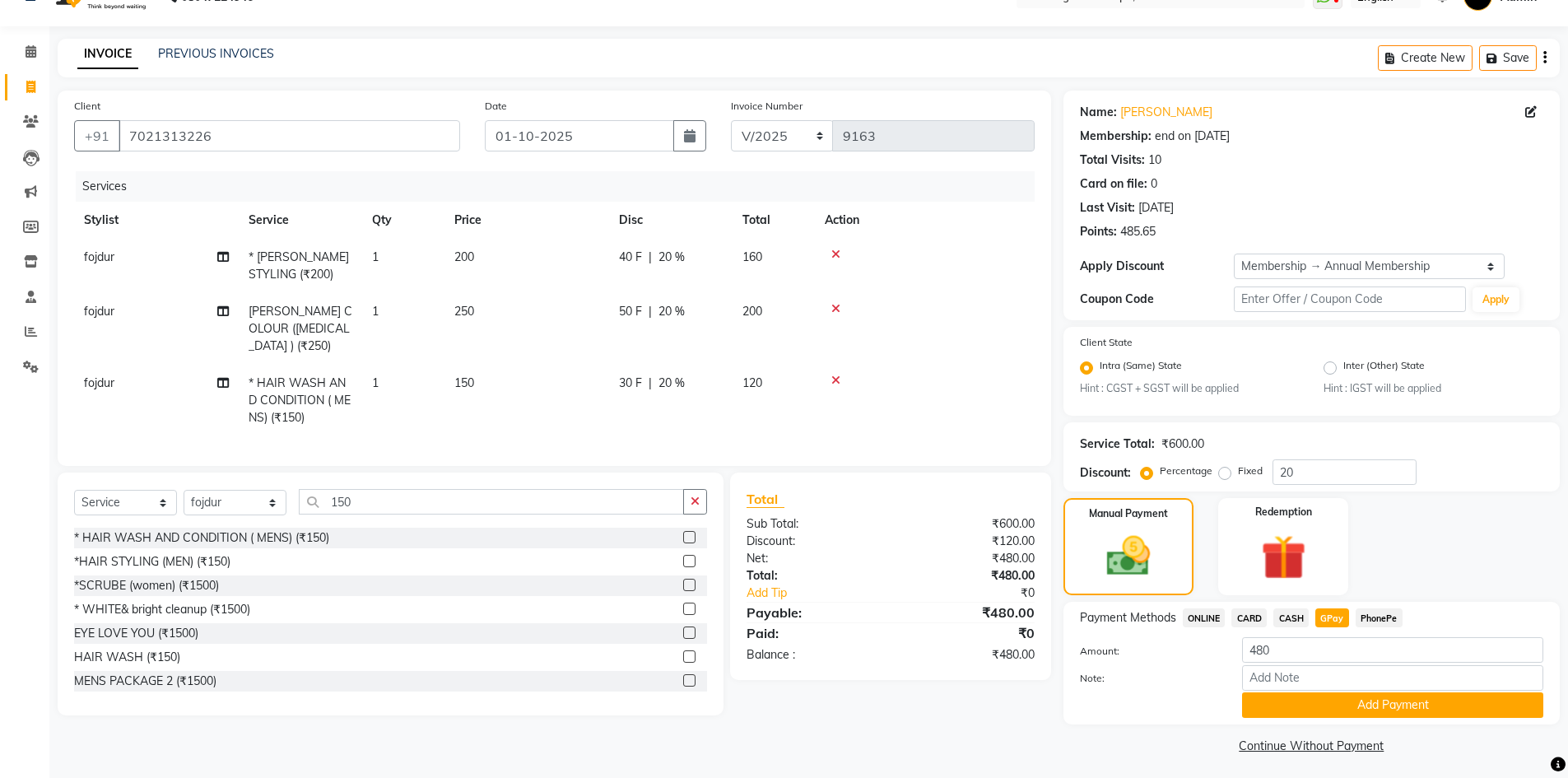
scroll to position [38, 0]
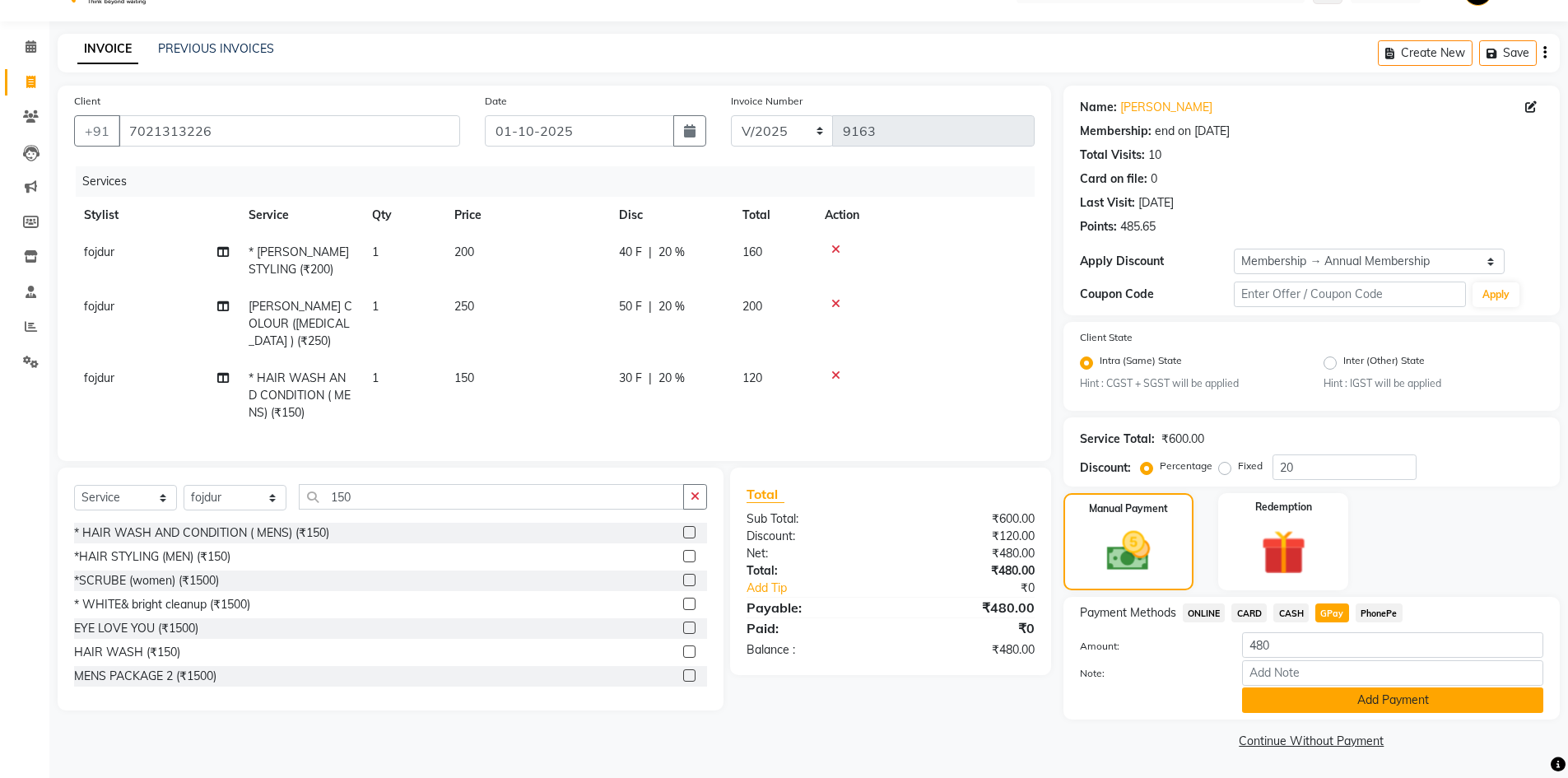
click at [1295, 703] on button "Add Payment" at bounding box center [1392, 700] width 301 height 26
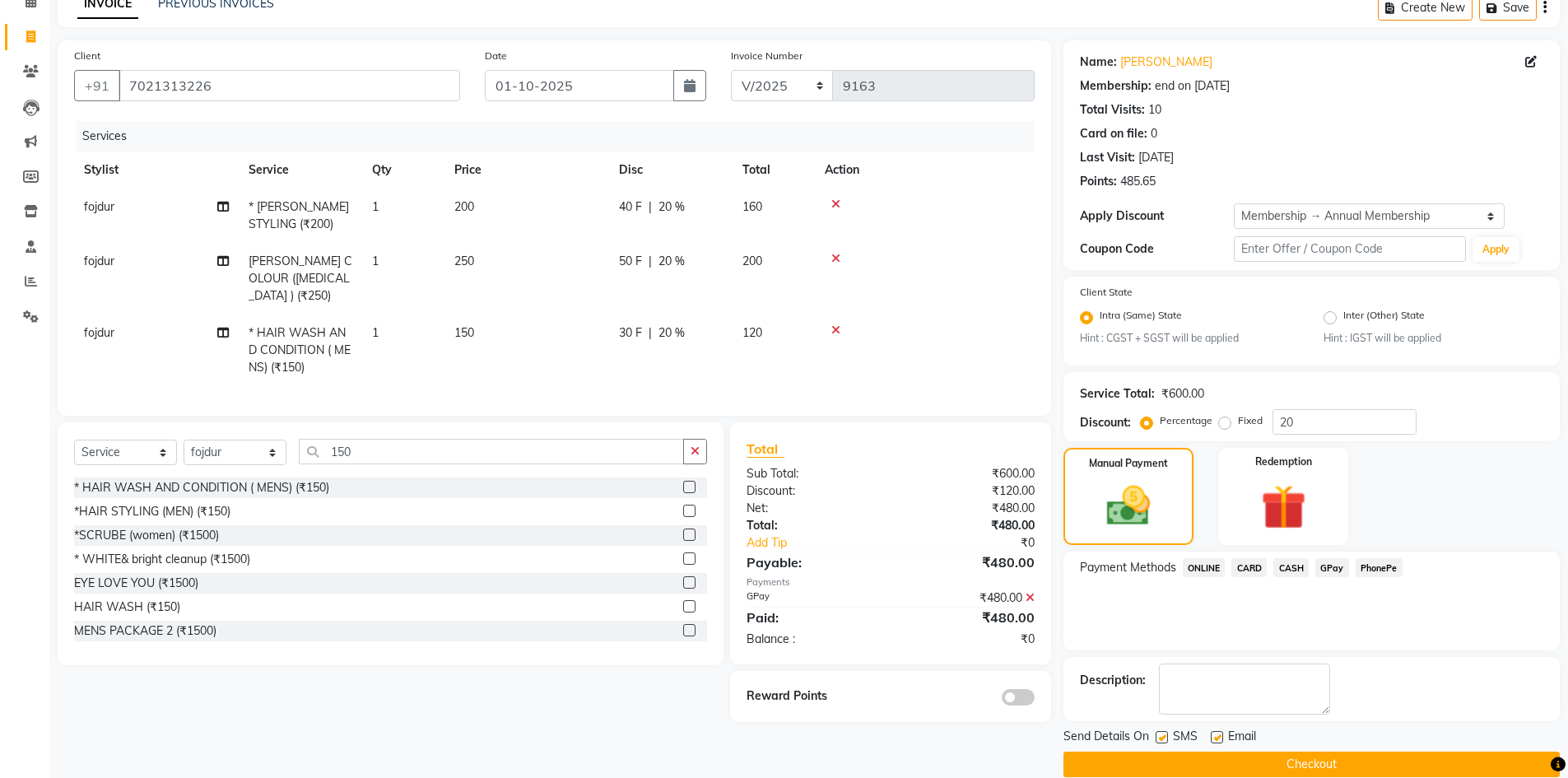
scroll to position [107, 0]
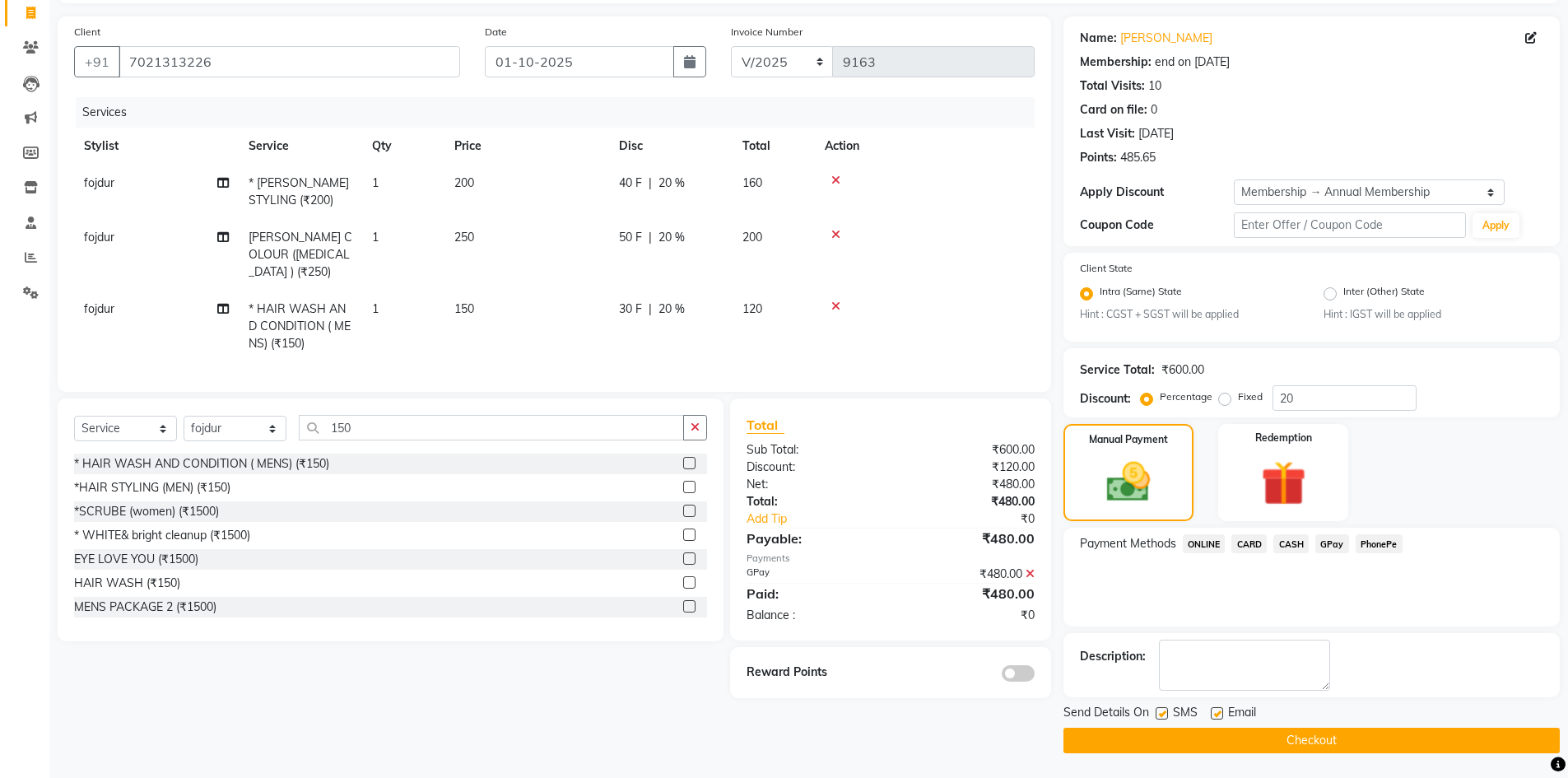
click at [1009, 682] on span at bounding box center [1017, 672] width 33 height 16
click at [1035, 676] on input "checkbox" at bounding box center [1035, 676] width 0 height 0
click at [1233, 741] on button "Checkout" at bounding box center [1311, 740] width 496 height 26
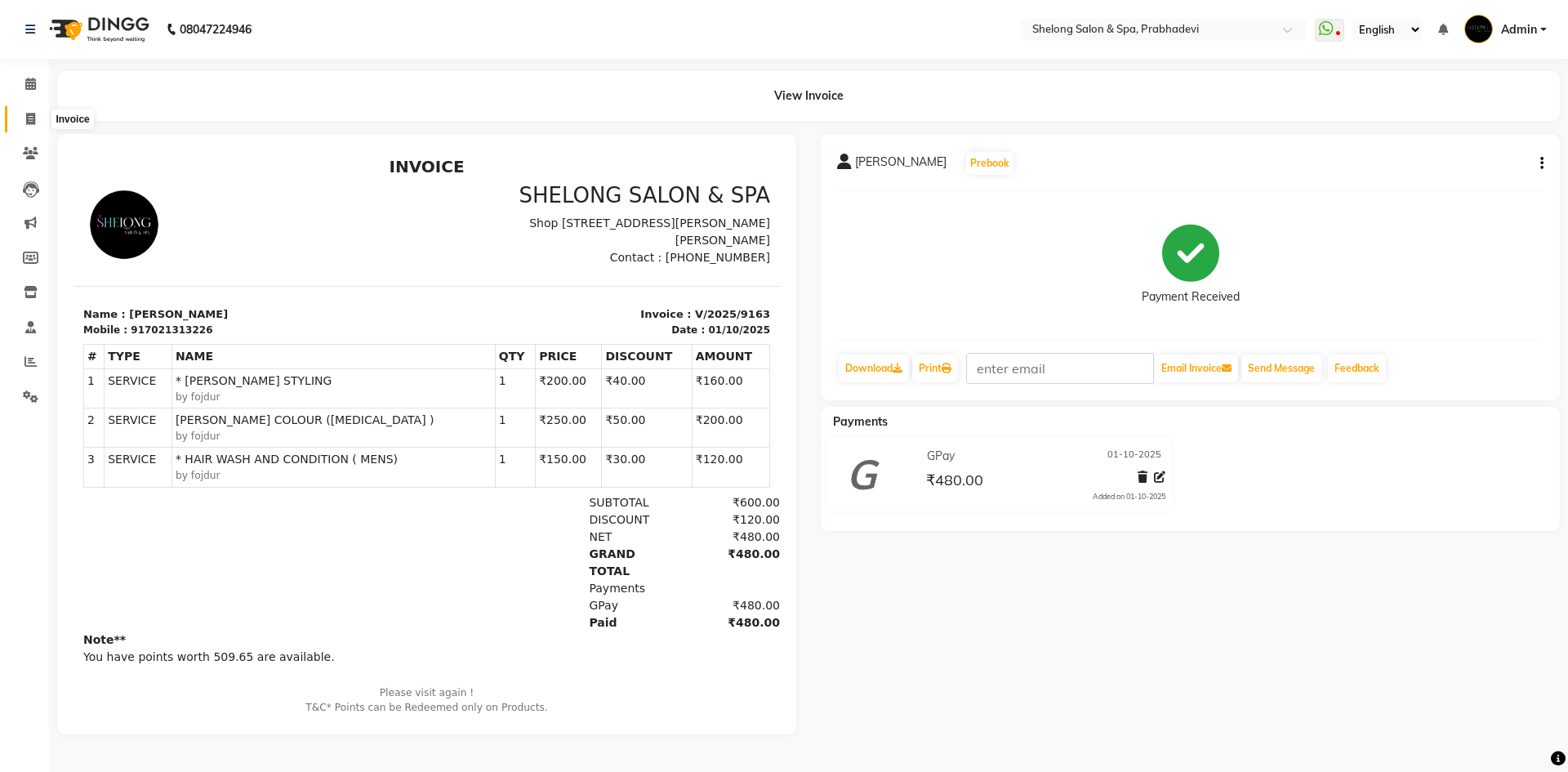
click at [29, 114] on icon at bounding box center [31, 118] width 9 height 12
select select "service"
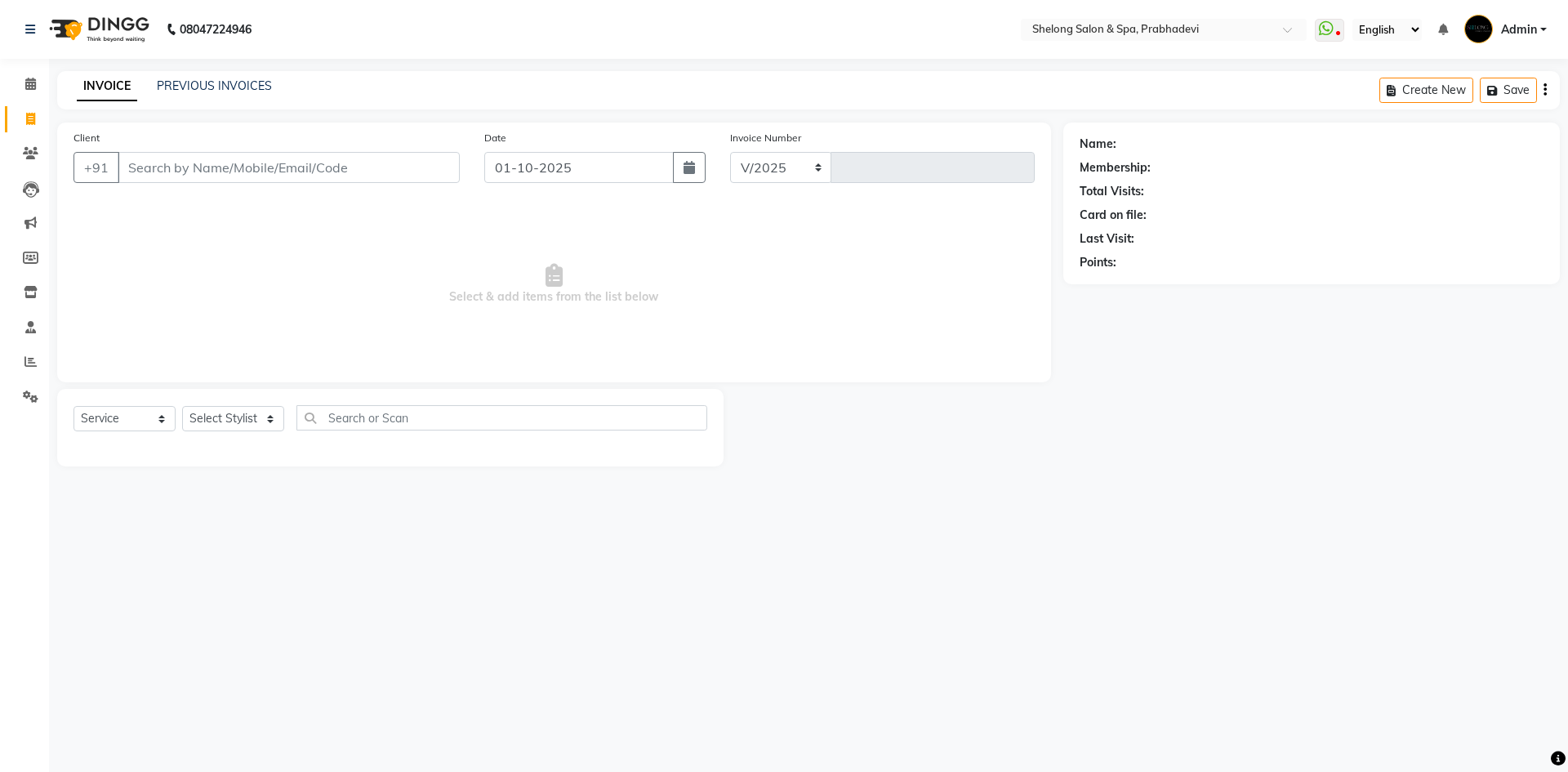
select select "3475"
type input "9164"
select select "16092"
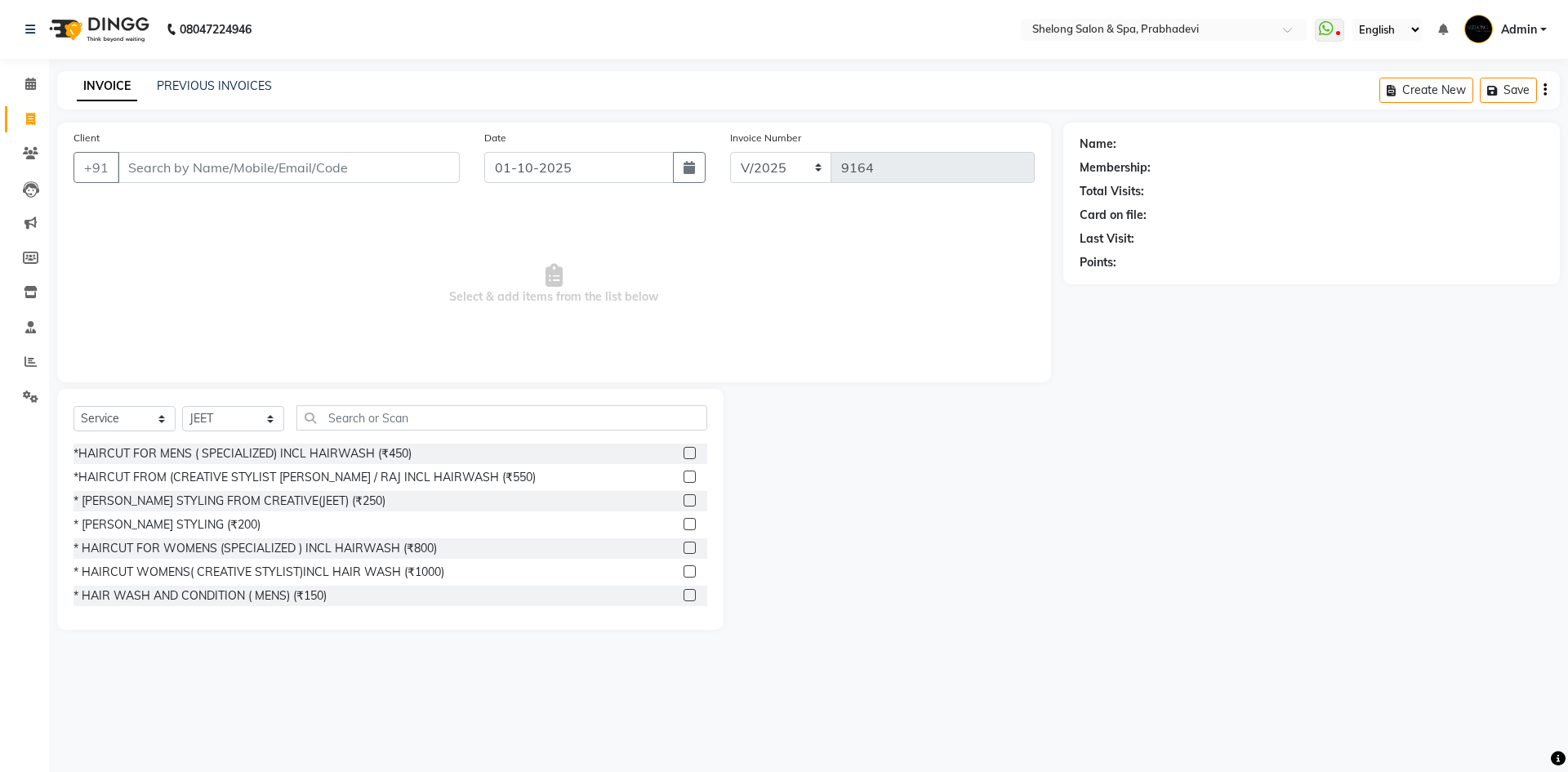
click at [129, 170] on div "Client +91 Date [DATE] Invoice Number V/2025 V/[PHONE_NUMBER] Select & add item…" at bounding box center [554, 252] width 993 height 260
drag, startPoint x: 130, startPoint y: 176, endPoint x: 241, endPoint y: 246, distance: 131.2
click at [199, 259] on div "Client +91 Date [DATE] Invoice Number V/2025 V/[PHONE_NUMBER] Select & add item…" at bounding box center [554, 252] width 993 height 260
click at [1170, 109] on div "INVOICE PREVIOUS INVOICES Create New Save" at bounding box center [809, 90] width 1503 height 39
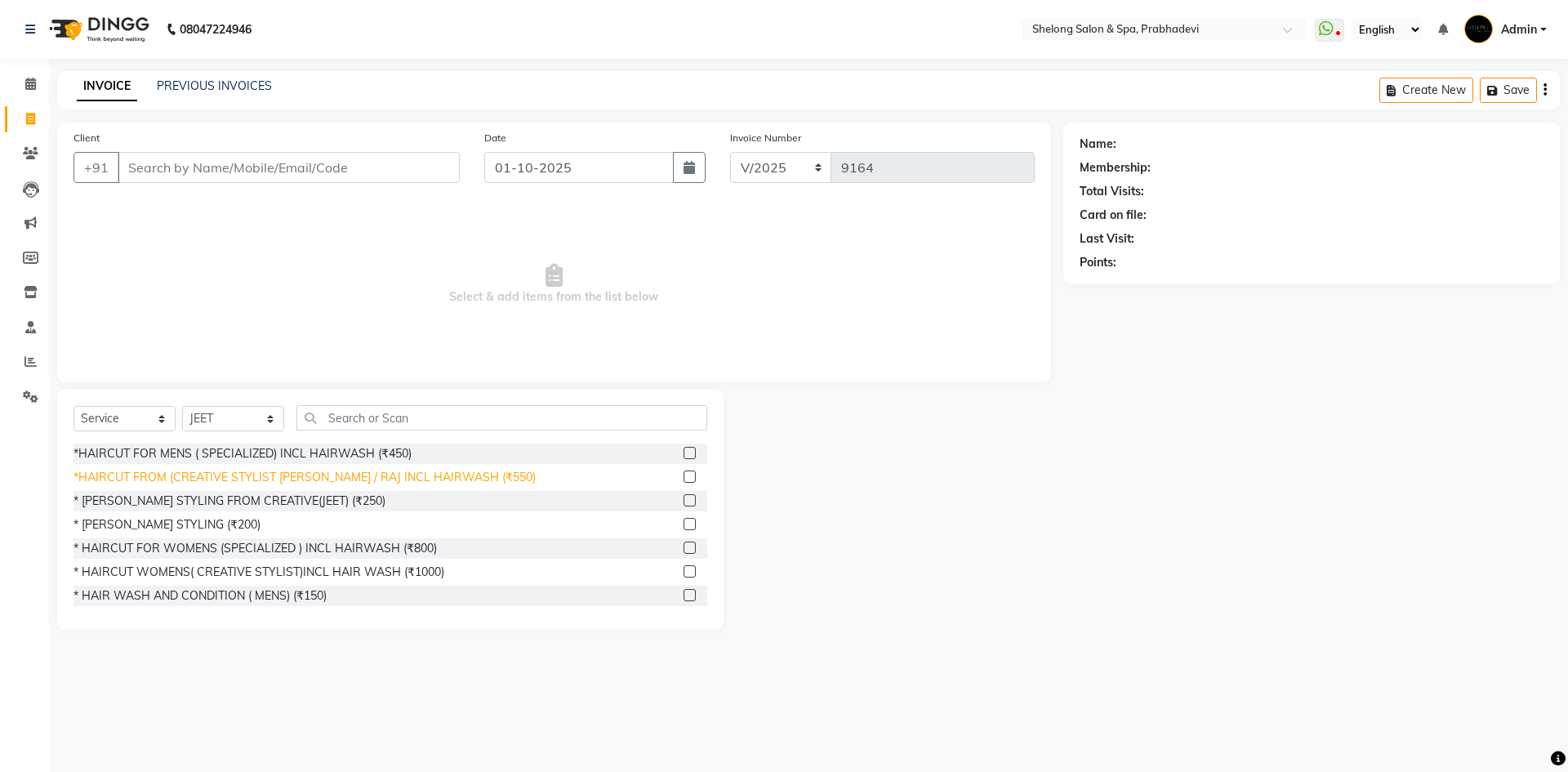
click at [386, 474] on div "*HAIRCUT FROM (CREATIVE STYLIST [PERSON_NAME] / RAJ INCL HAIRWASH (₹550)" at bounding box center [305, 478] width 462 height 17
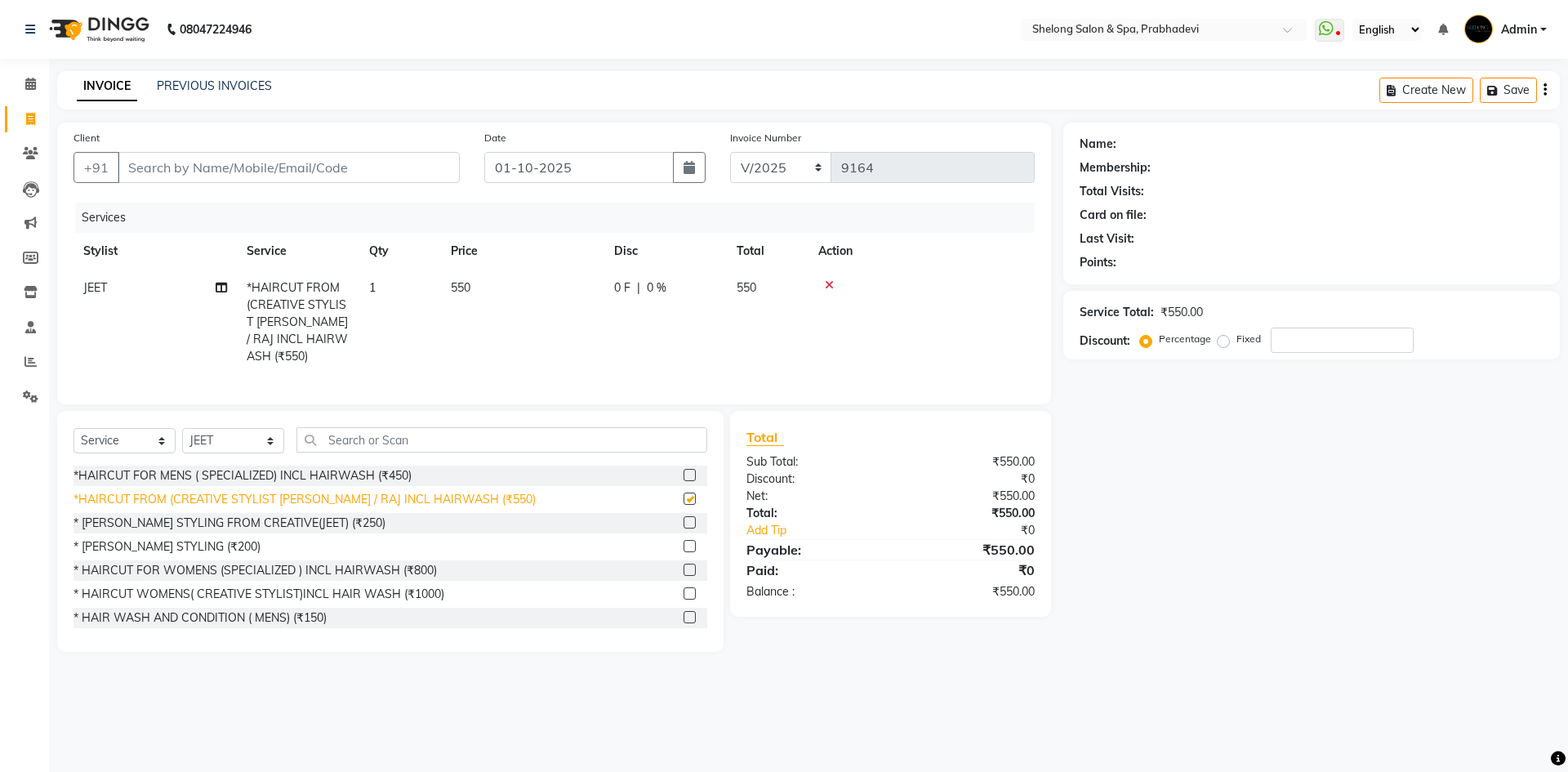
checkbox input "false"
click at [185, 548] on div "* [PERSON_NAME] STYLING (₹200)" at bounding box center [391, 547] width 634 height 21
click at [240, 428] on select "Select Stylist ( [PERSON_NAME] ) ( [PERSON_NAME] ) [PERSON_NAME] fojdur [PERSON…" at bounding box center [233, 441] width 102 height 25
select select "88528"
click at [182, 428] on select "Select Stylist ( [PERSON_NAME] ) ( [PERSON_NAME] ) [PERSON_NAME] fojdur [PERSON…" at bounding box center [233, 441] width 102 height 25
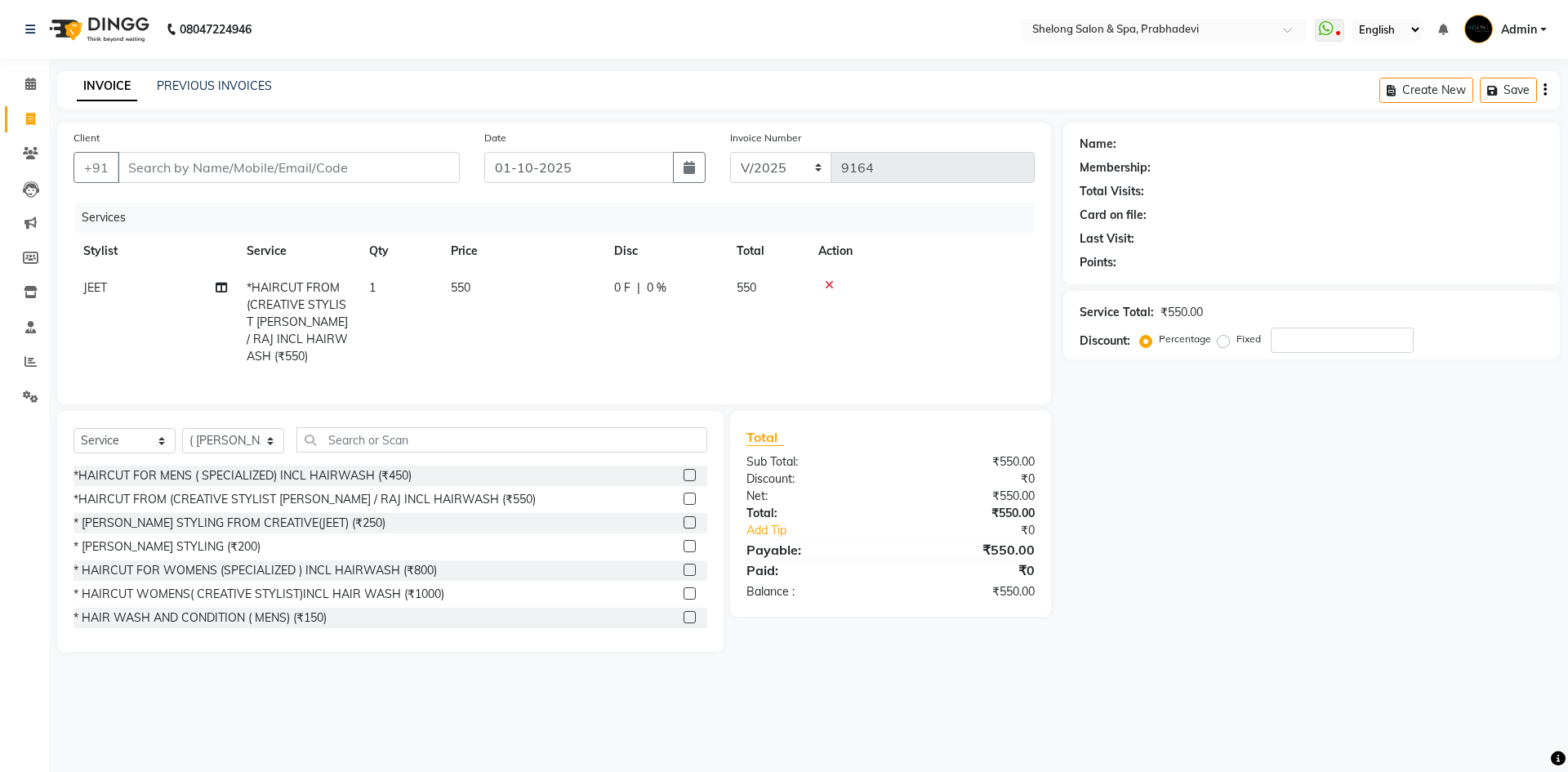
click at [187, 537] on div "* [PERSON_NAME] STYLING (₹200)" at bounding box center [391, 547] width 634 height 21
click at [182, 538] on div "* [PERSON_NAME] STYLING (₹200)" at bounding box center [167, 546] width 187 height 17
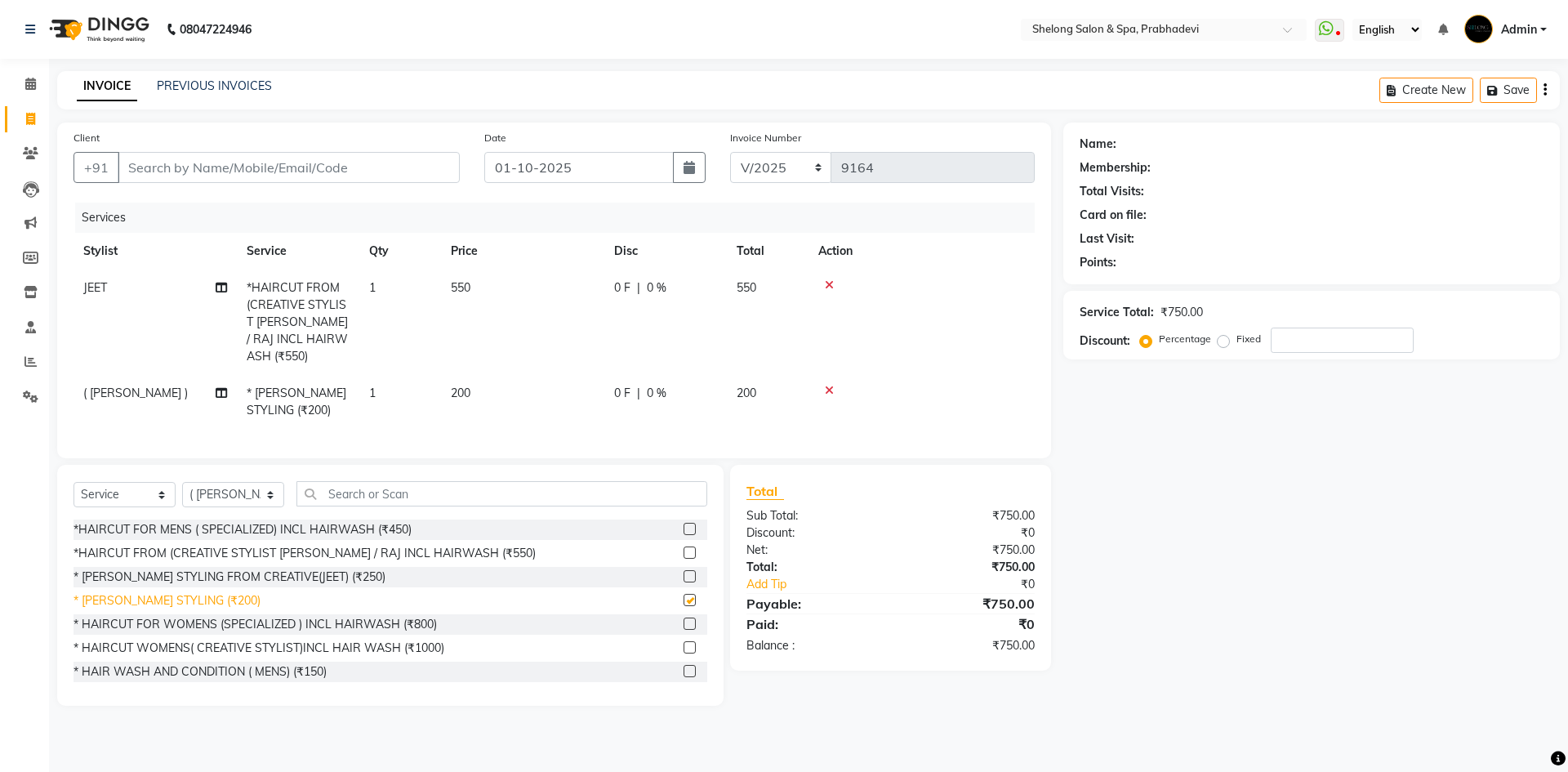
checkbox input "false"
click at [220, 179] on input "Client" at bounding box center [289, 167] width 342 height 31
type input "9"
type input "0"
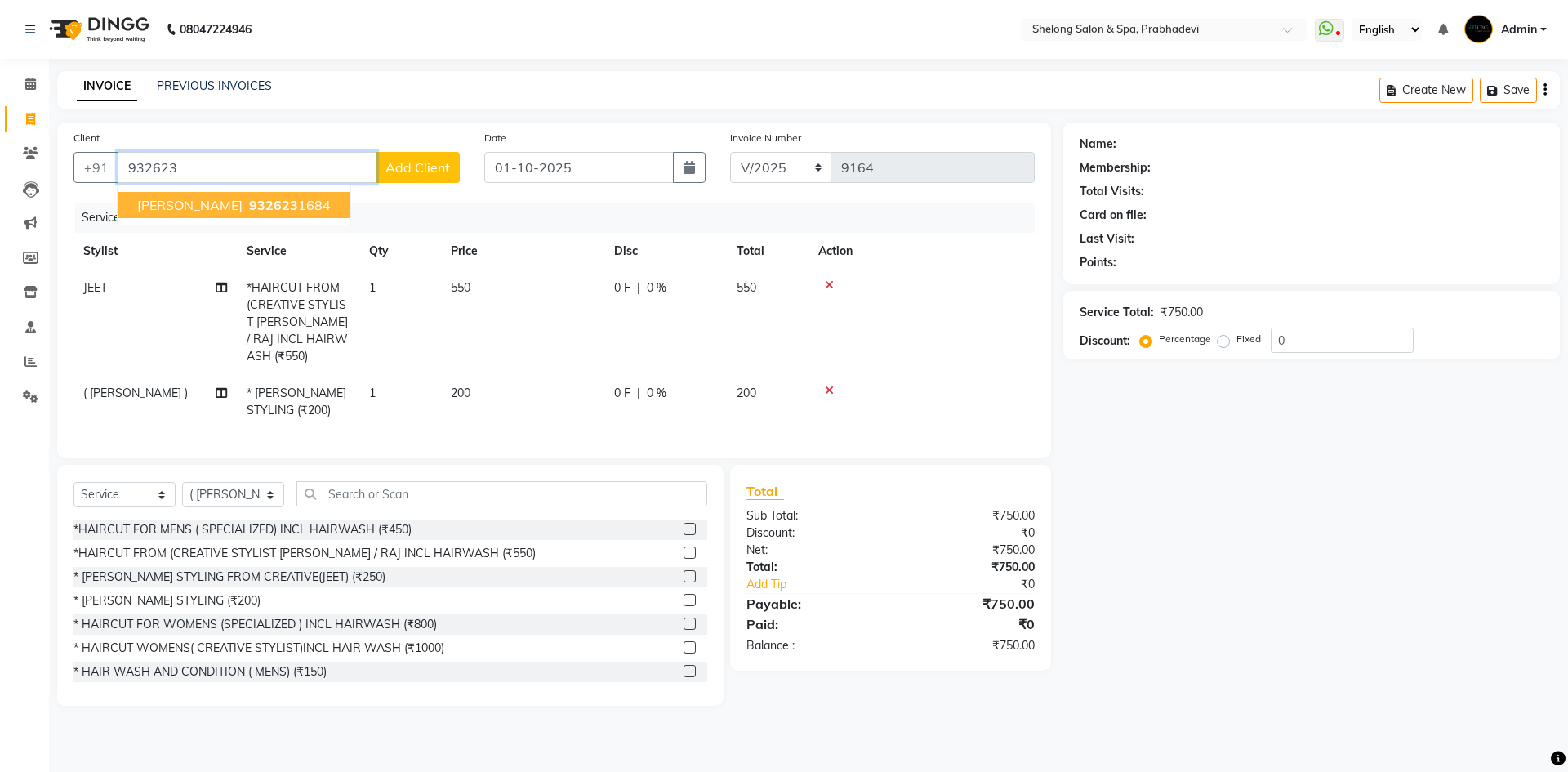
click at [177, 207] on span "[PERSON_NAME]" at bounding box center [190, 205] width 106 height 16
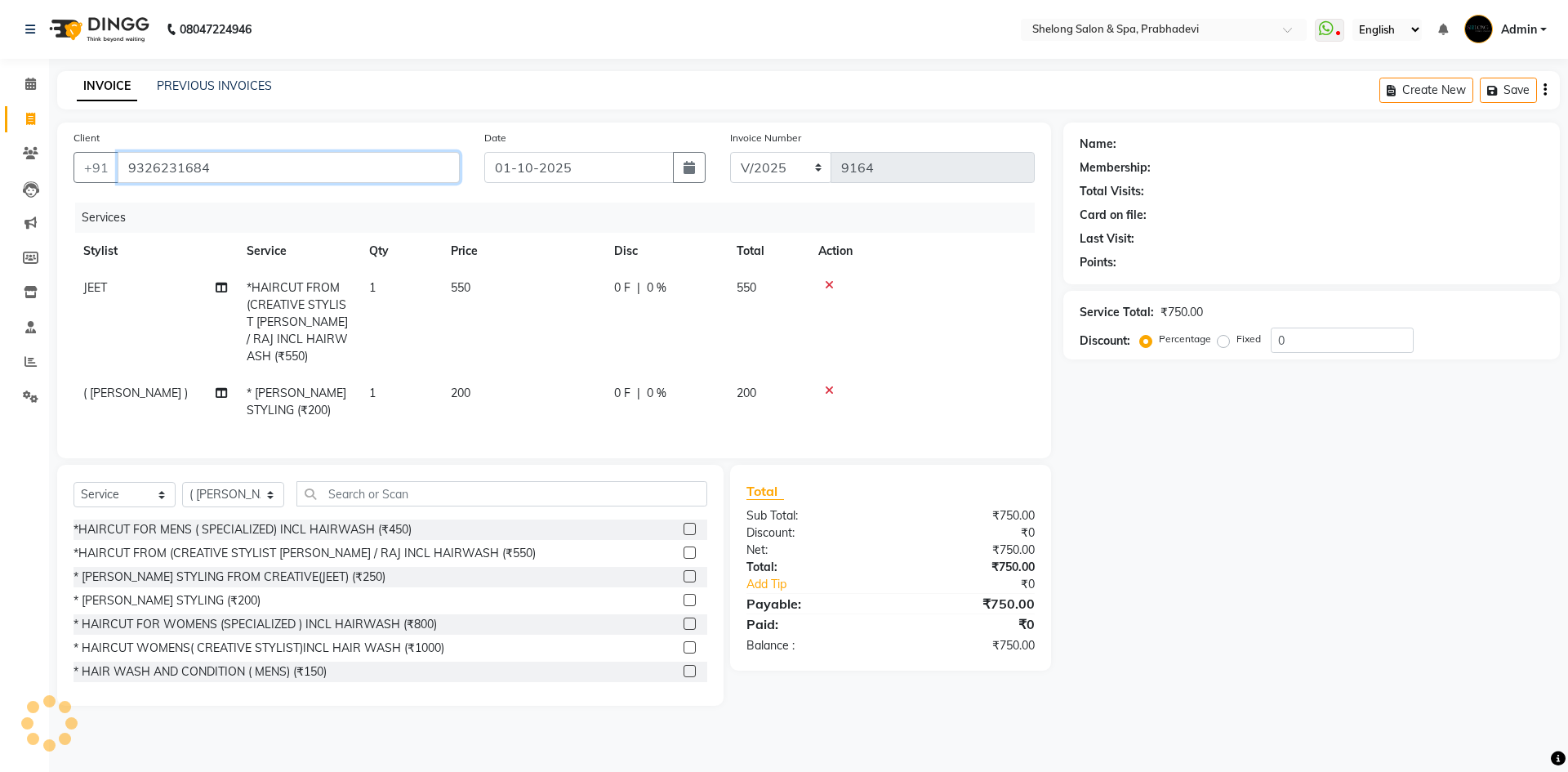
type input "9326231684"
select select "1: Object"
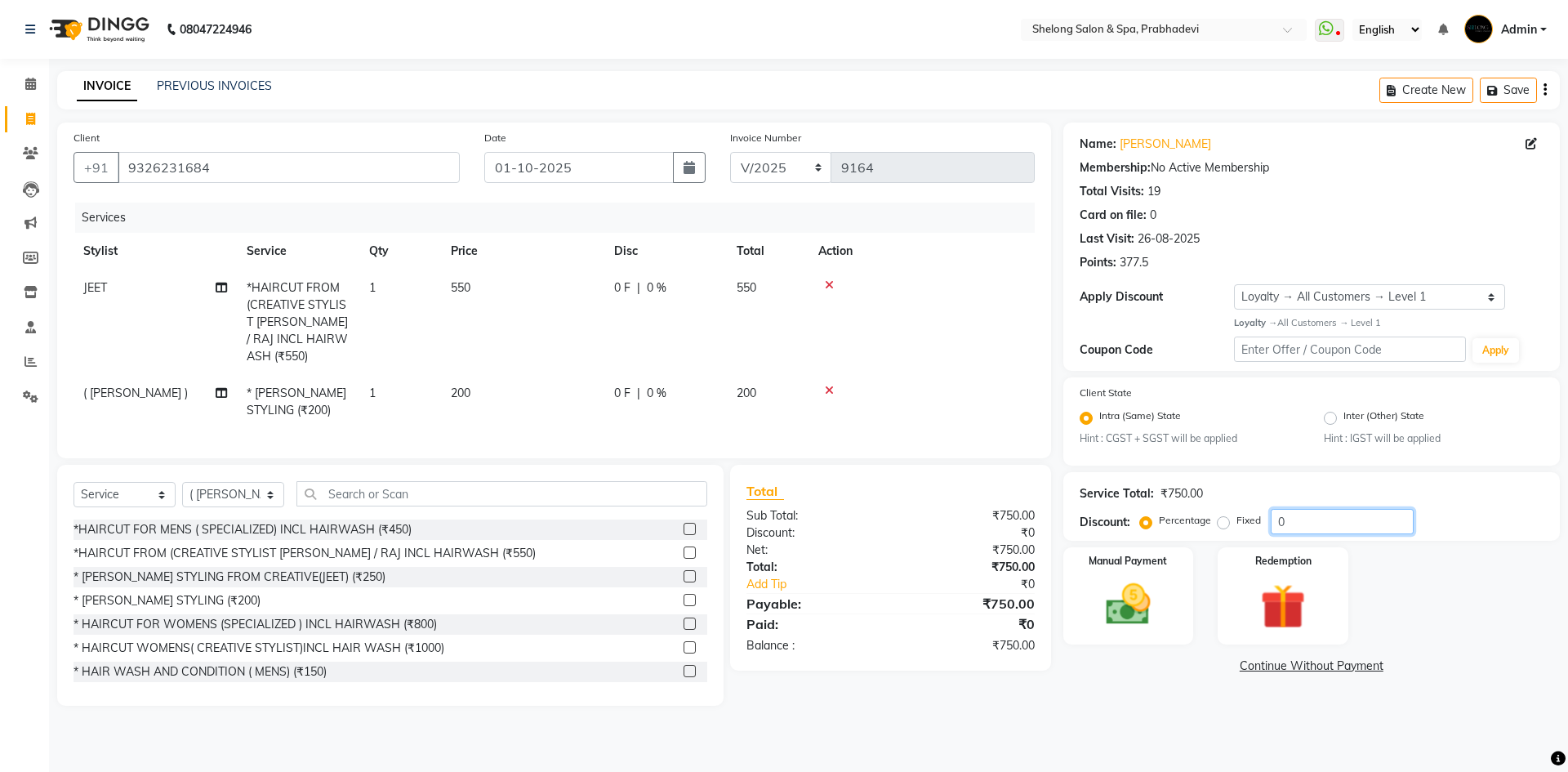
click at [1350, 525] on input "0" at bounding box center [1342, 521] width 142 height 25
click at [1309, 515] on input "number" at bounding box center [1342, 521] width 142 height 25
click at [1309, 523] on input "number" at bounding box center [1342, 521] width 142 height 25
click at [1315, 520] on input "number" at bounding box center [1342, 521] width 142 height 25
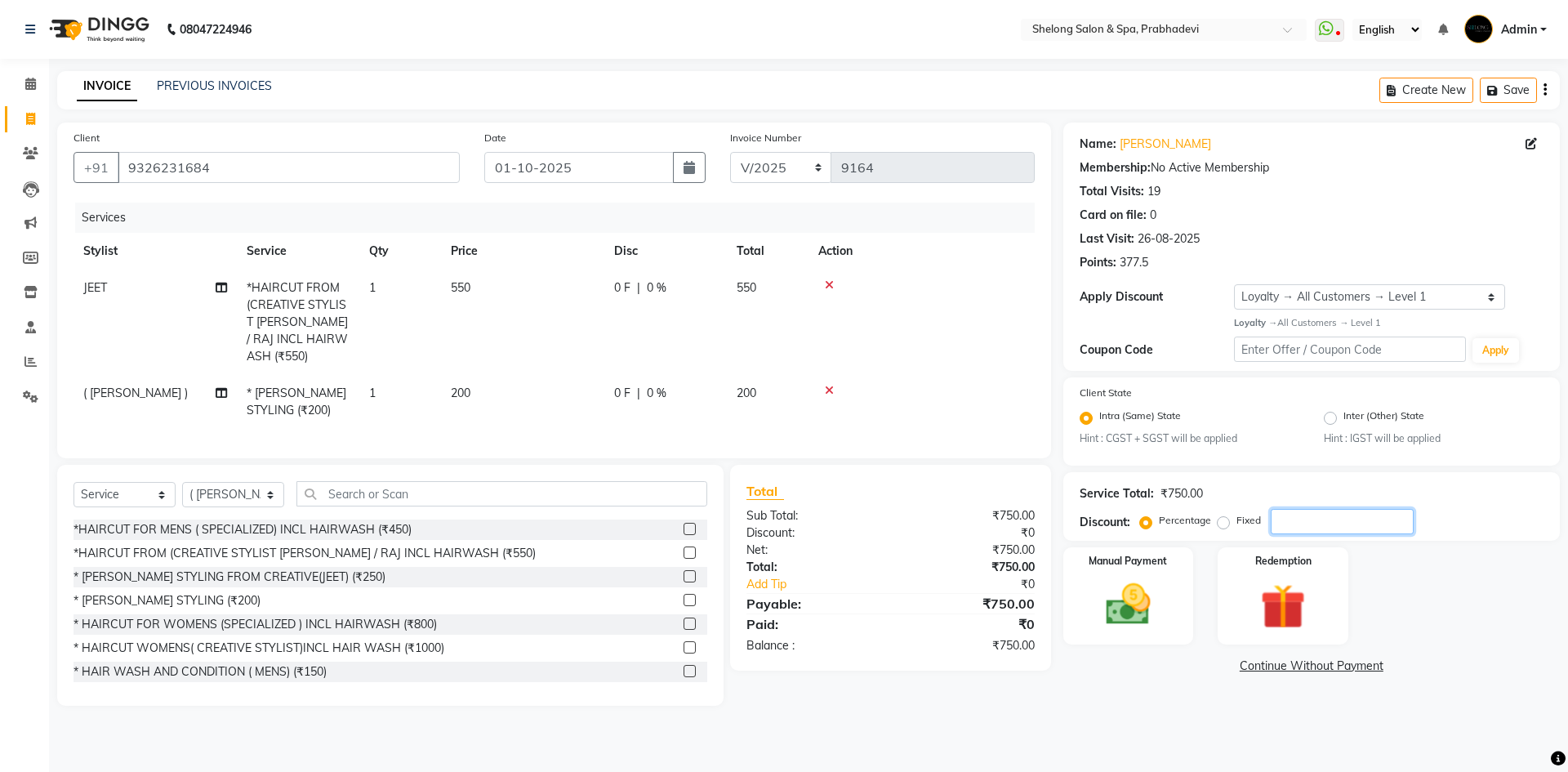
click at [1315, 520] on input "number" at bounding box center [1342, 521] width 142 height 25
click at [1109, 620] on img at bounding box center [1128, 604] width 75 height 54
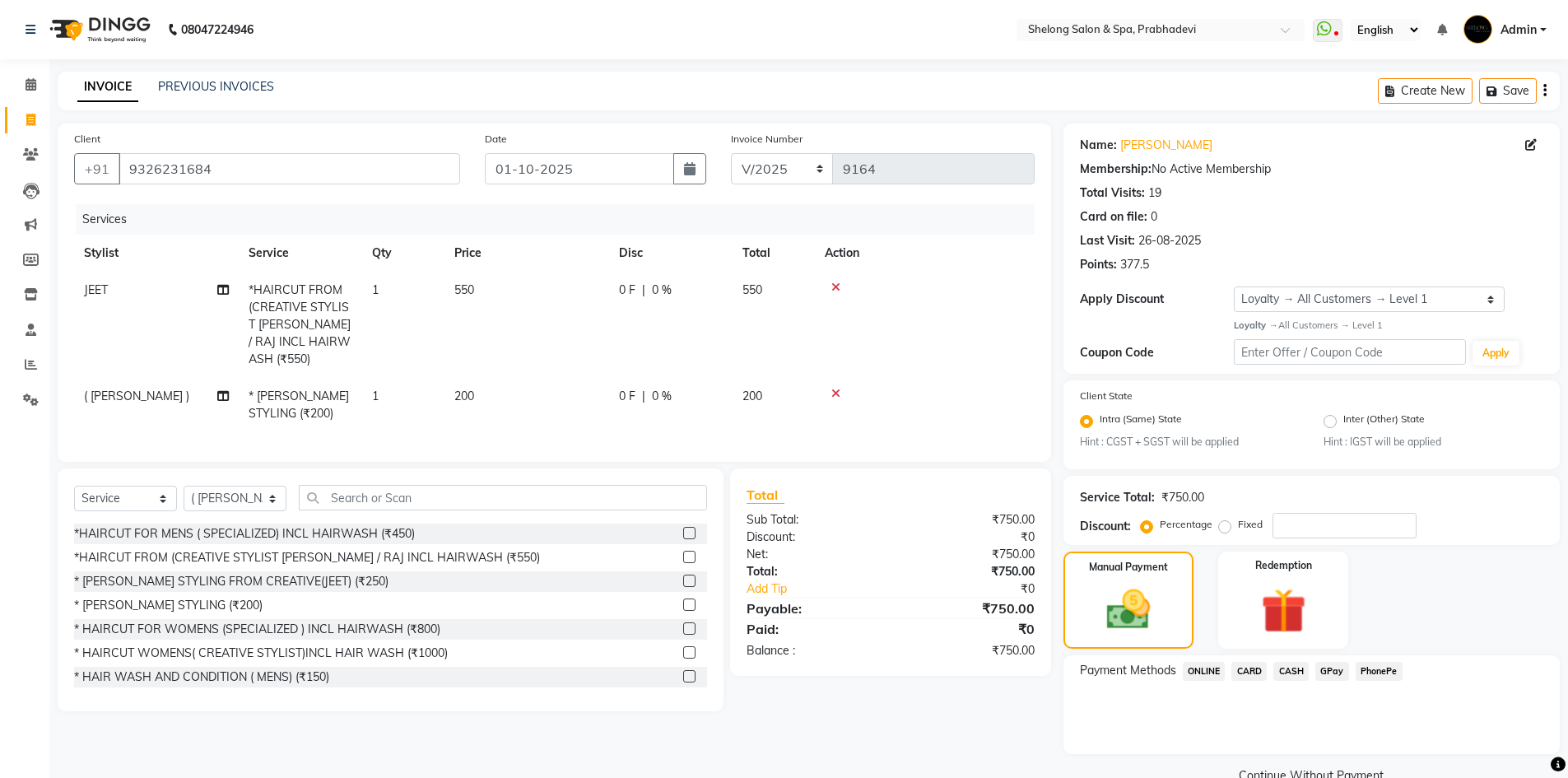
scroll to position [34, 0]
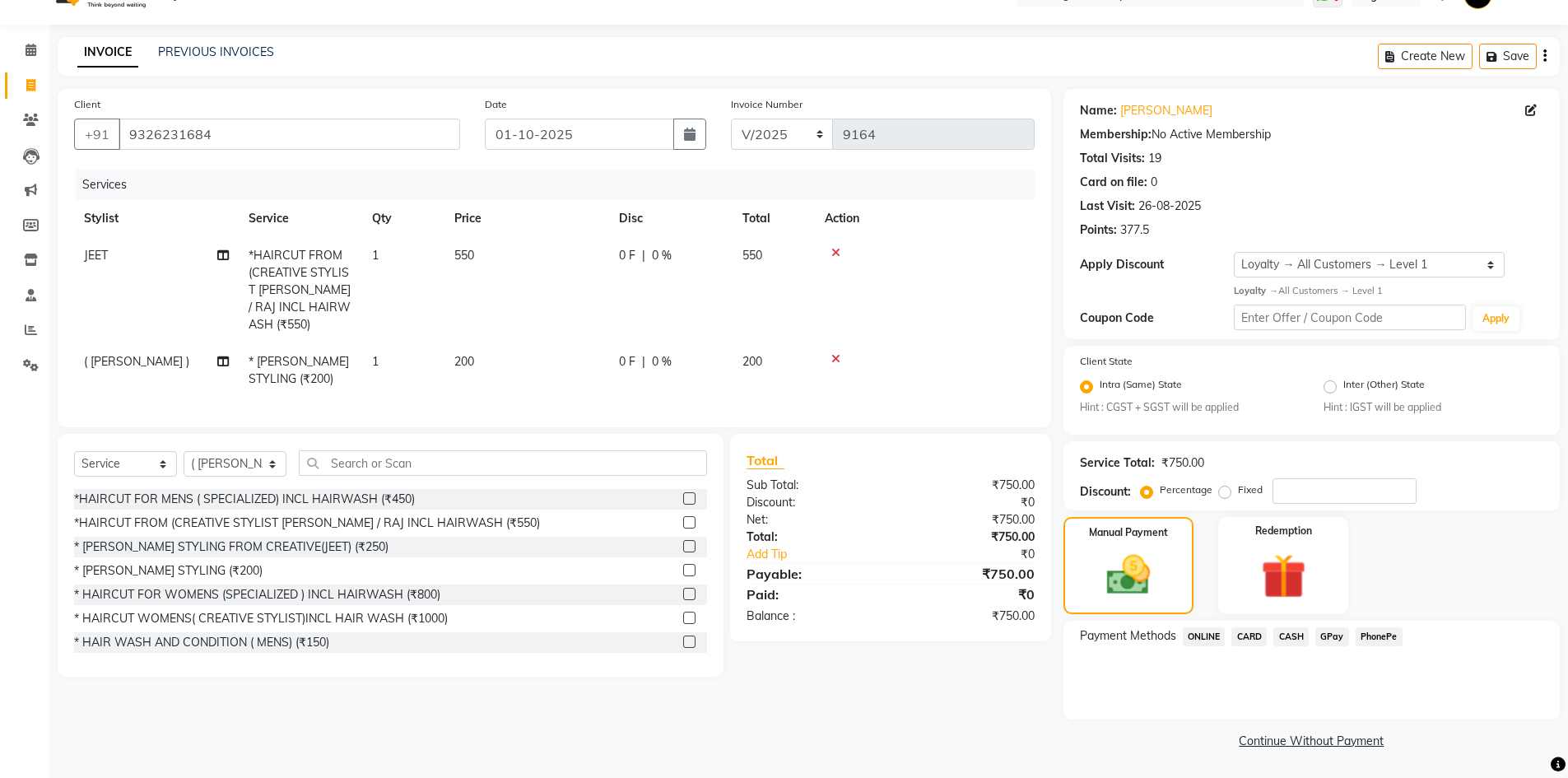
click at [1342, 632] on span "GPay" at bounding box center [1331, 637] width 33 height 19
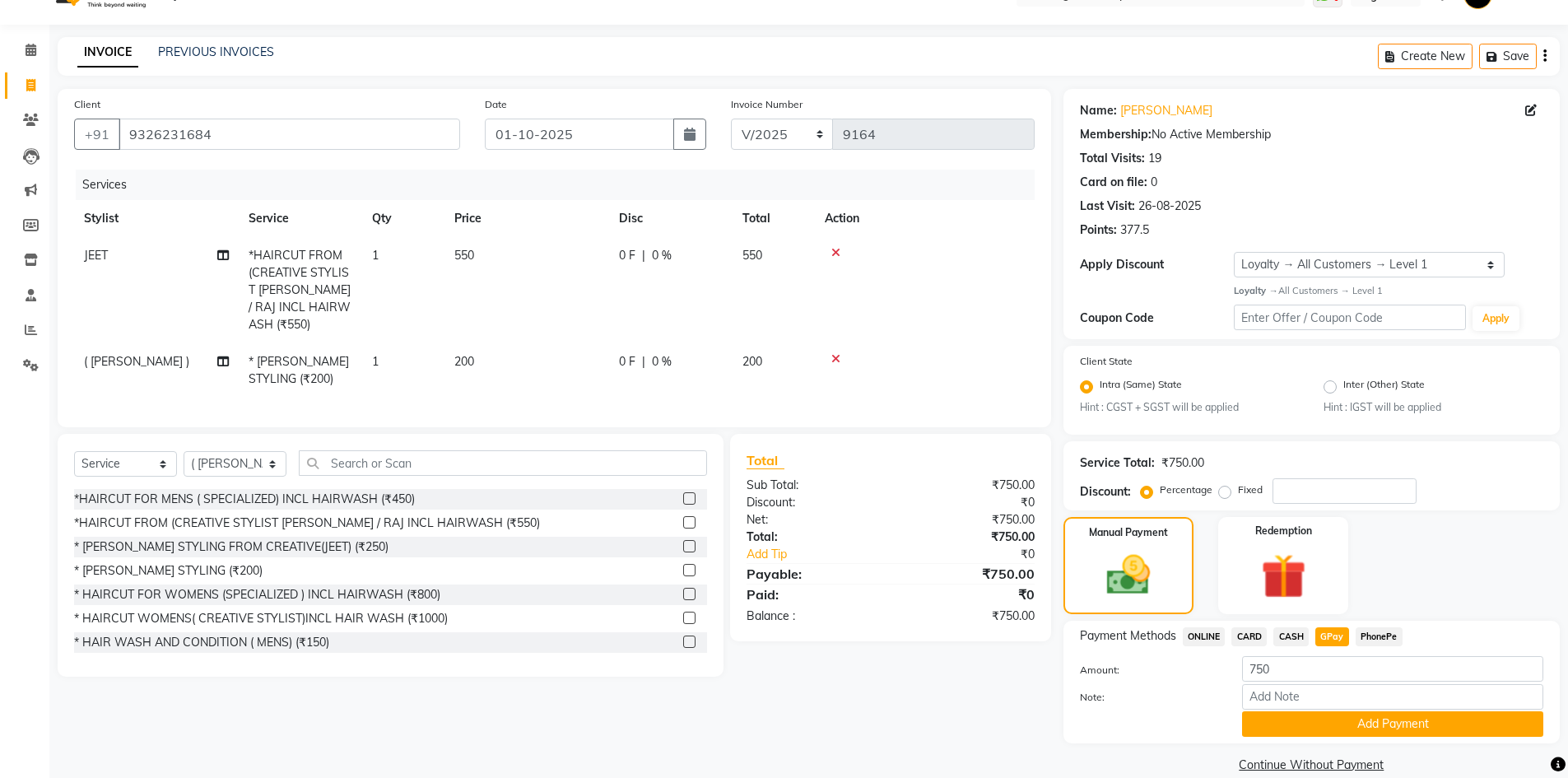
scroll to position [58, 0]
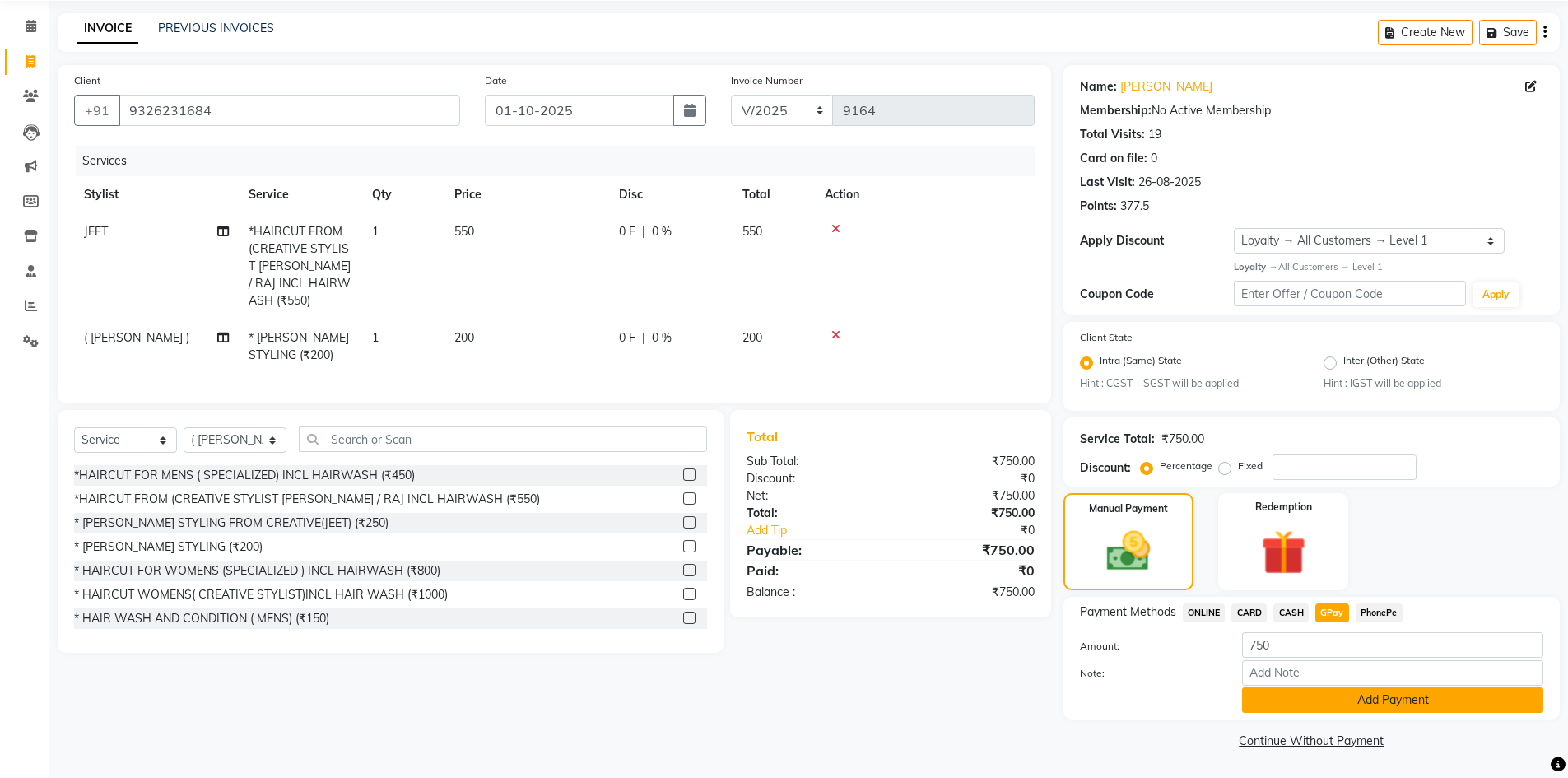
click at [1343, 699] on button "Add Payment" at bounding box center [1392, 700] width 301 height 26
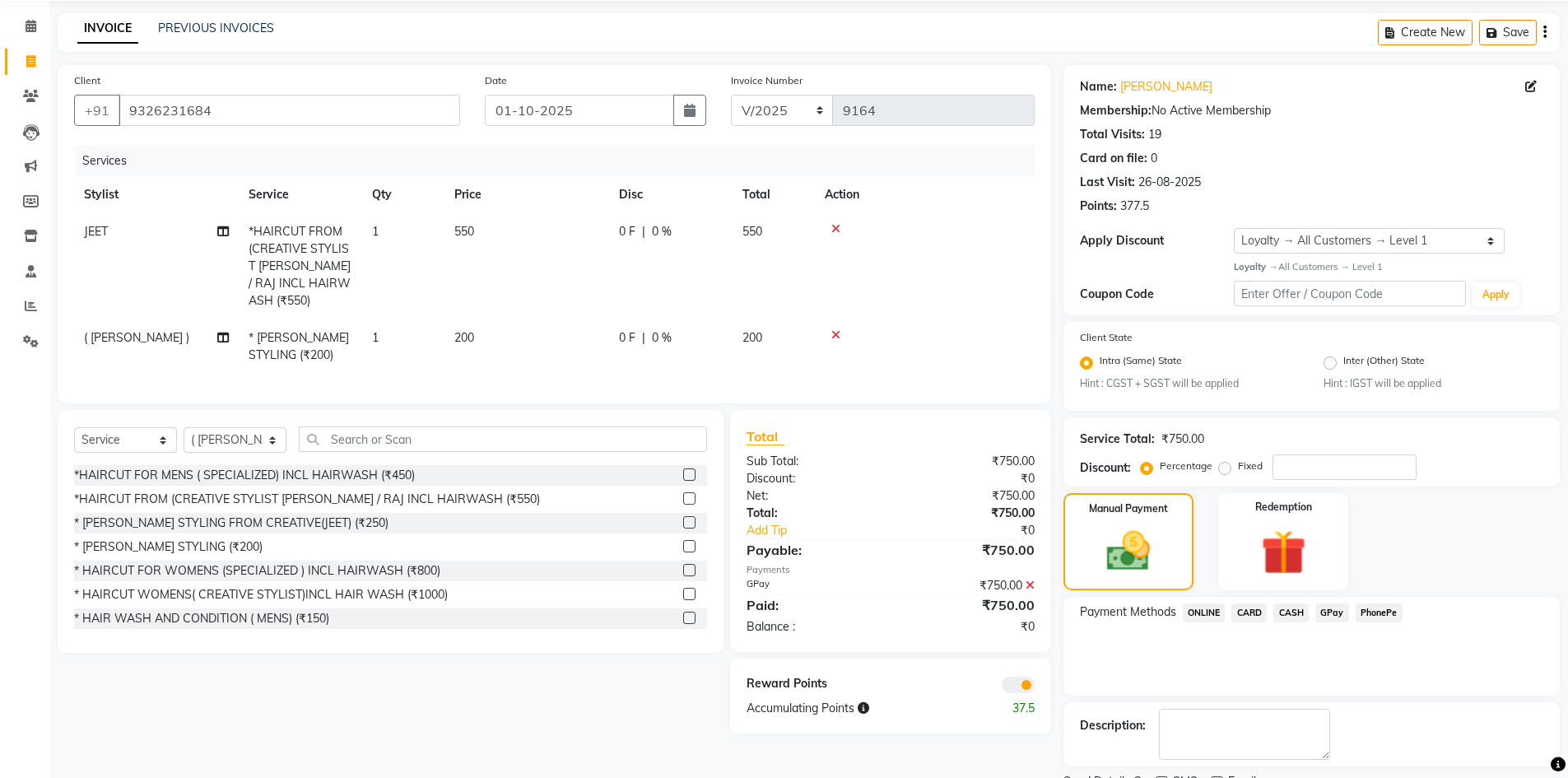
click at [1215, 655] on div "Payment Methods ONLINE CARD CASH GPay PhonePe" at bounding box center [1311, 647] width 496 height 99
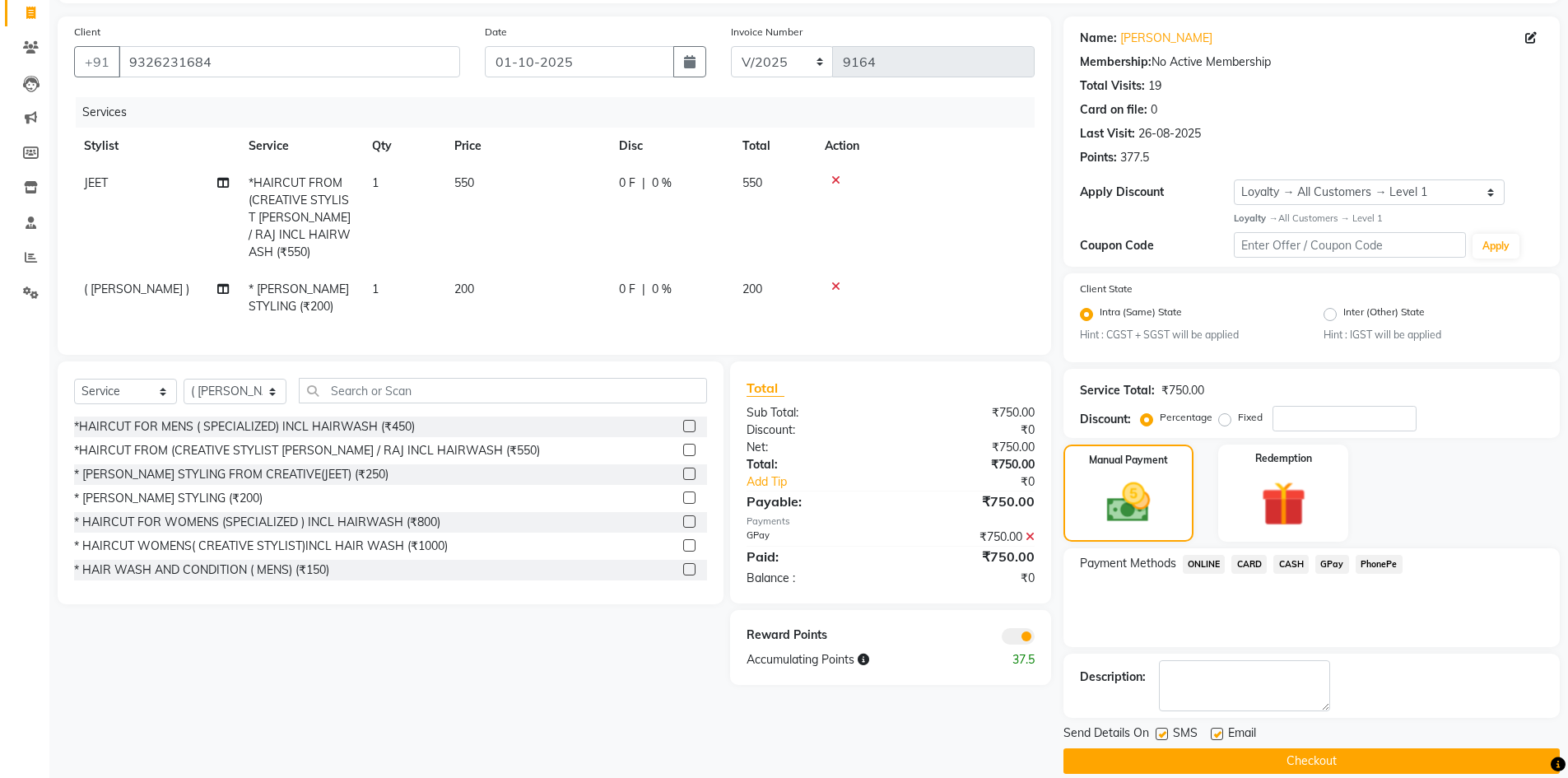
scroll to position [127, 0]
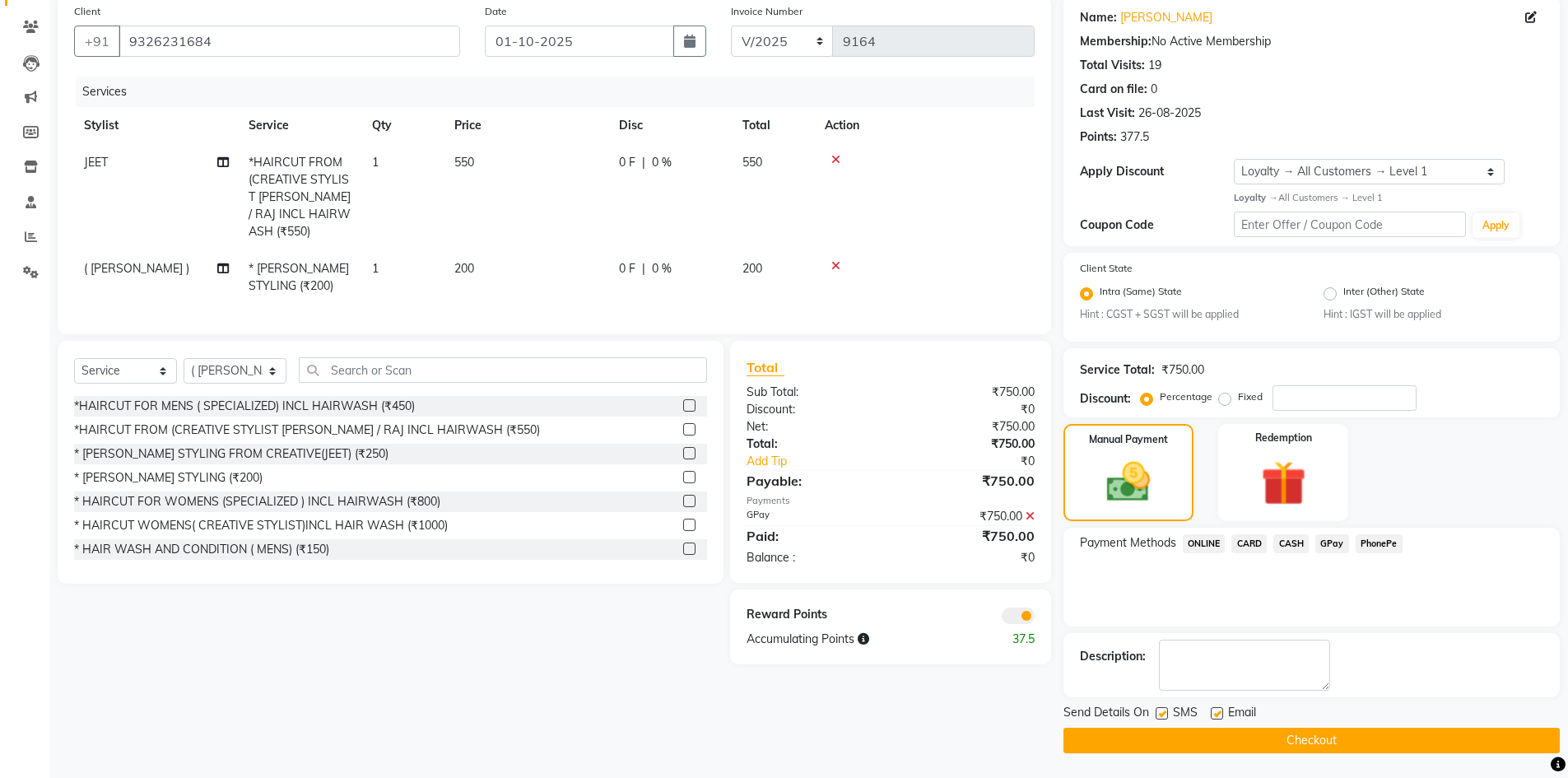
click at [1266, 742] on button "Checkout" at bounding box center [1311, 740] width 496 height 26
